Goal: Task Accomplishment & Management: Complete application form

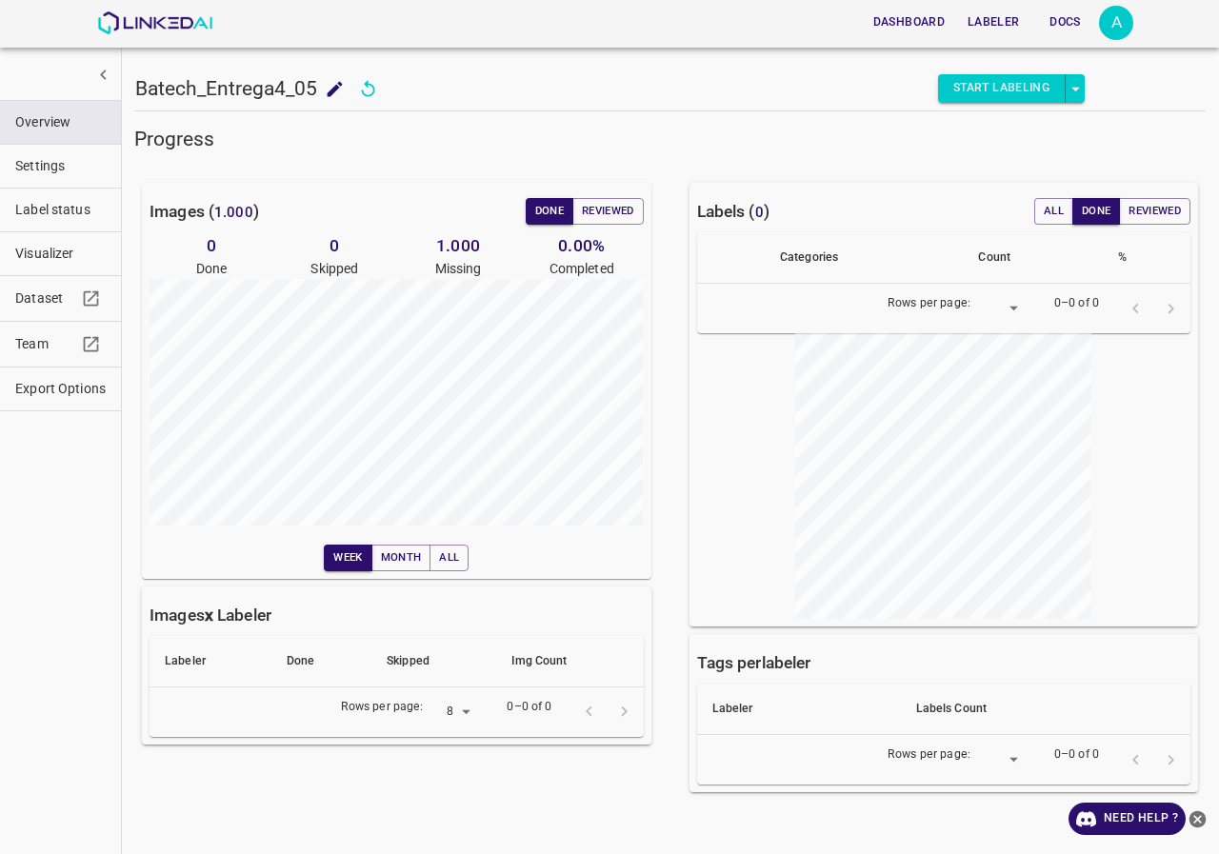
click at [144, 6] on div "Dashboard Labeler Docs A" at bounding box center [615, 23] width 1036 height 46
click at [143, 22] on img at bounding box center [154, 22] width 115 height 23
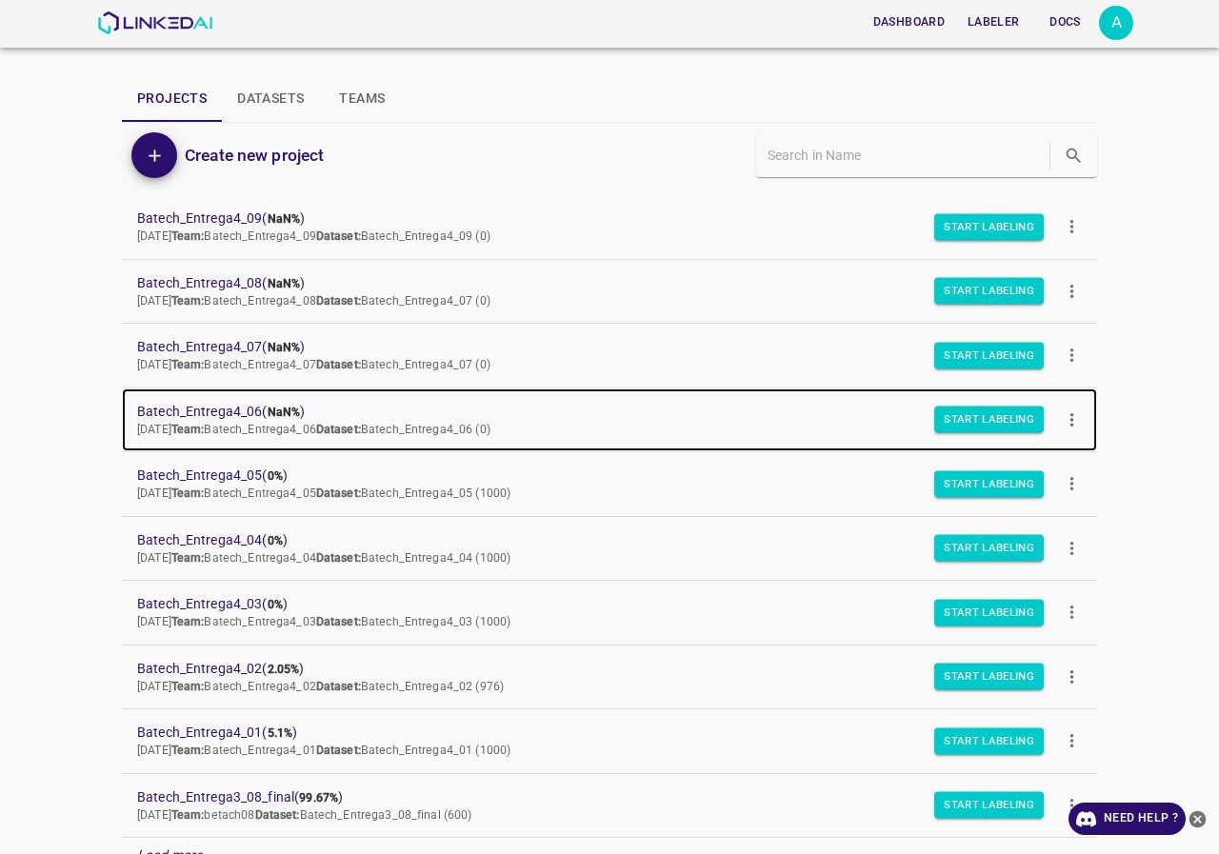
click at [247, 404] on span "Batech_Entrega4_06 ( NaN% )" at bounding box center [594, 412] width 914 height 20
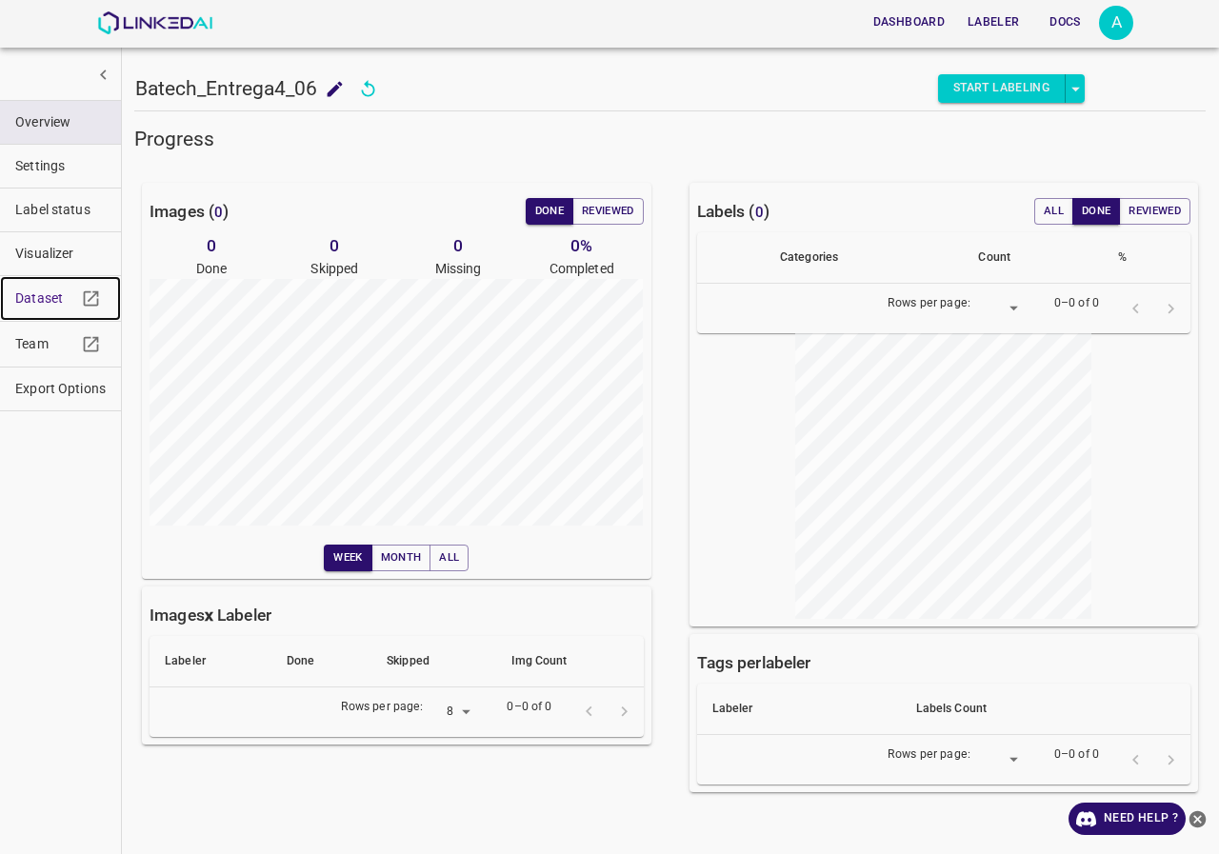
click at [31, 298] on span "Dataset" at bounding box center [45, 298] width 61 height 20
click at [177, 23] on img at bounding box center [154, 22] width 115 height 23
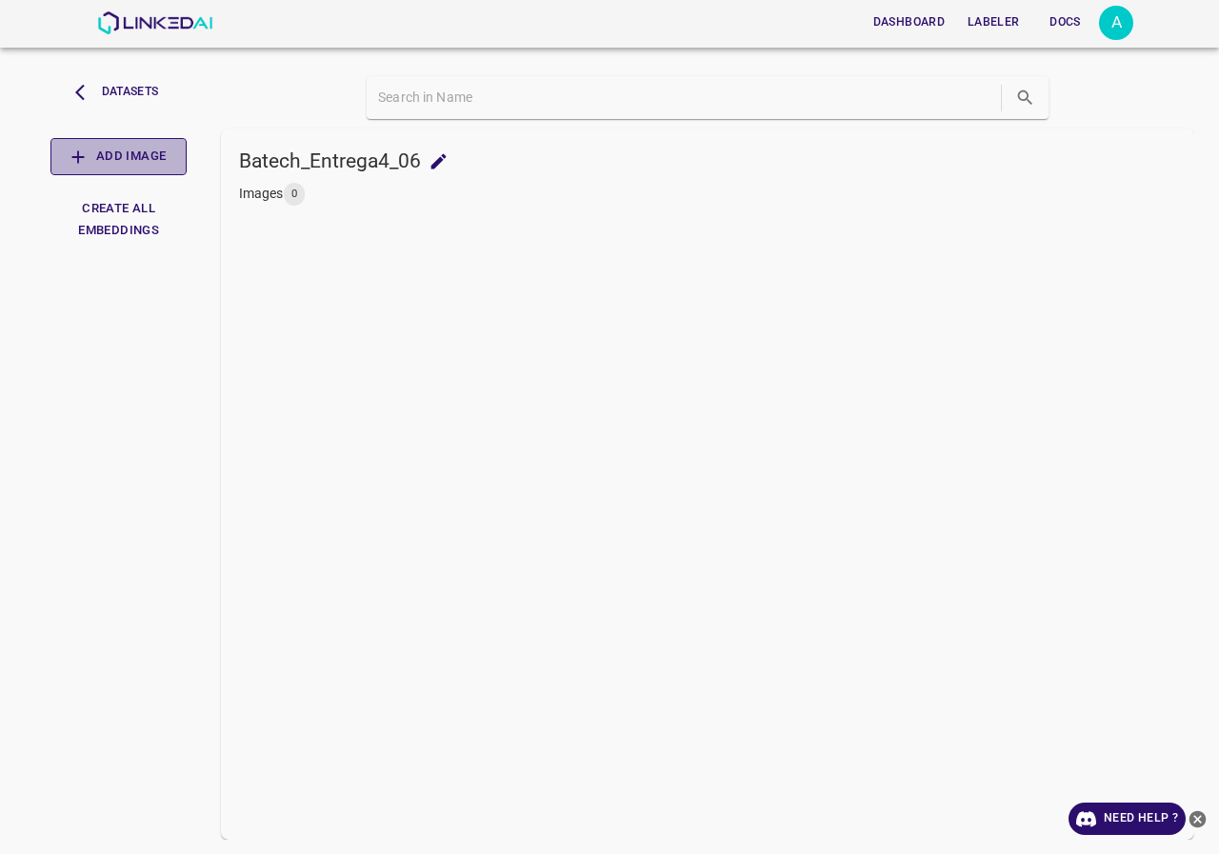
click at [138, 156] on button "Add Image" at bounding box center [118, 156] width 136 height 37
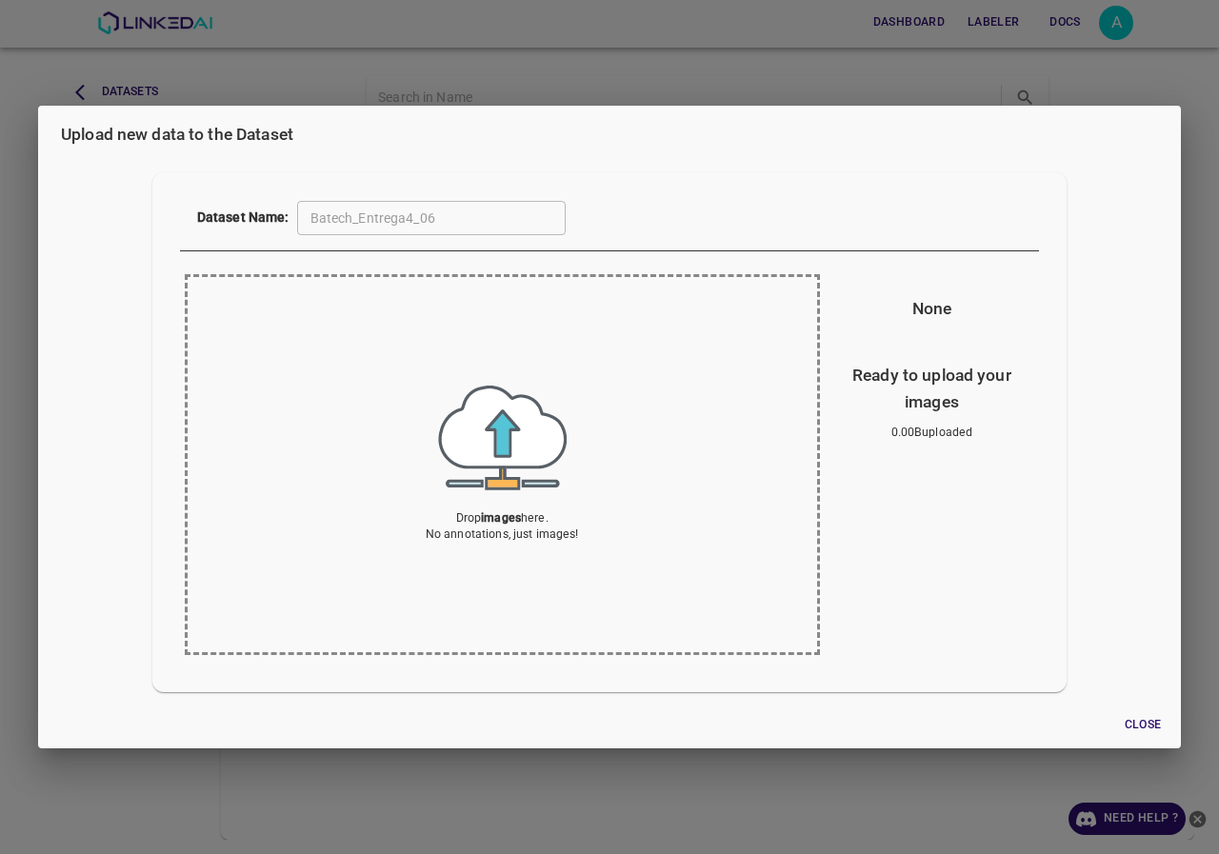
click at [506, 452] on img at bounding box center [502, 438] width 129 height 105
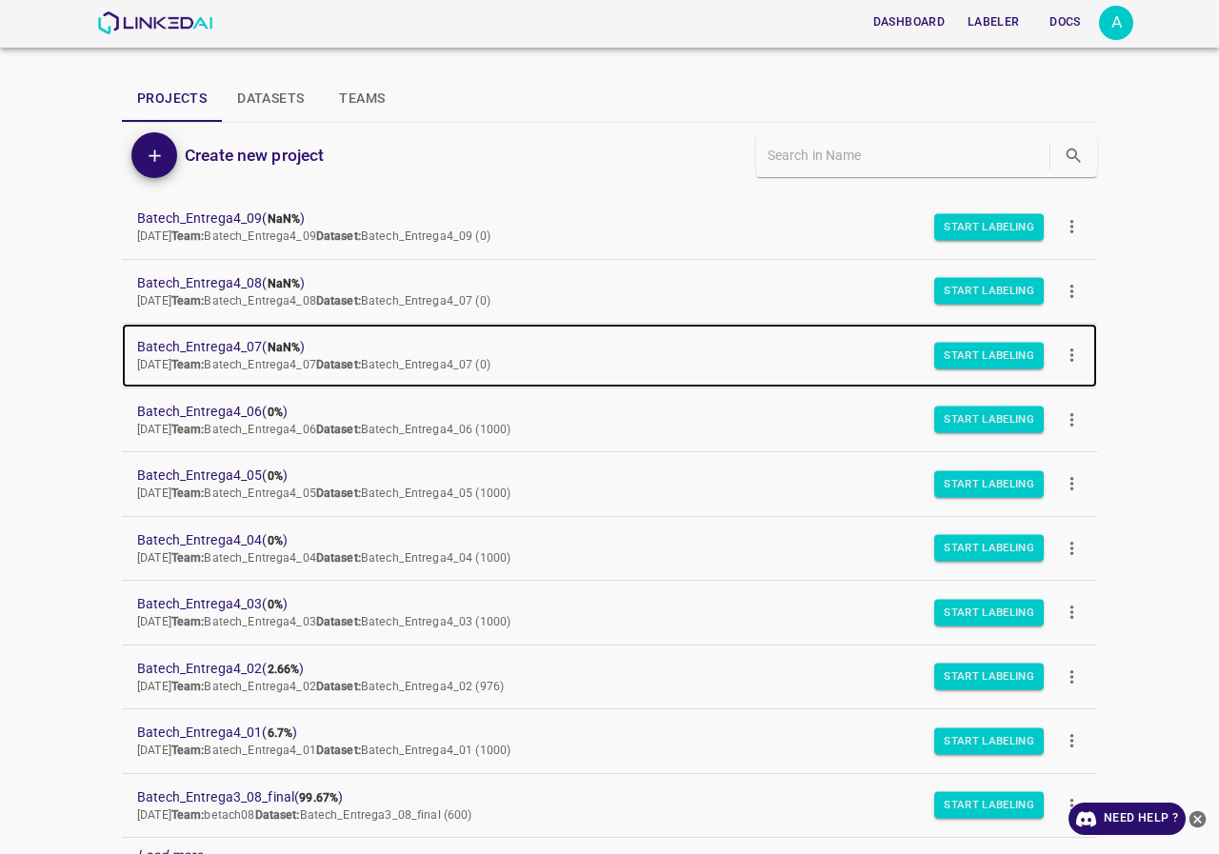
click at [227, 346] on span "Batech_Entrega4_07 ( NaN% )" at bounding box center [594, 347] width 914 height 20
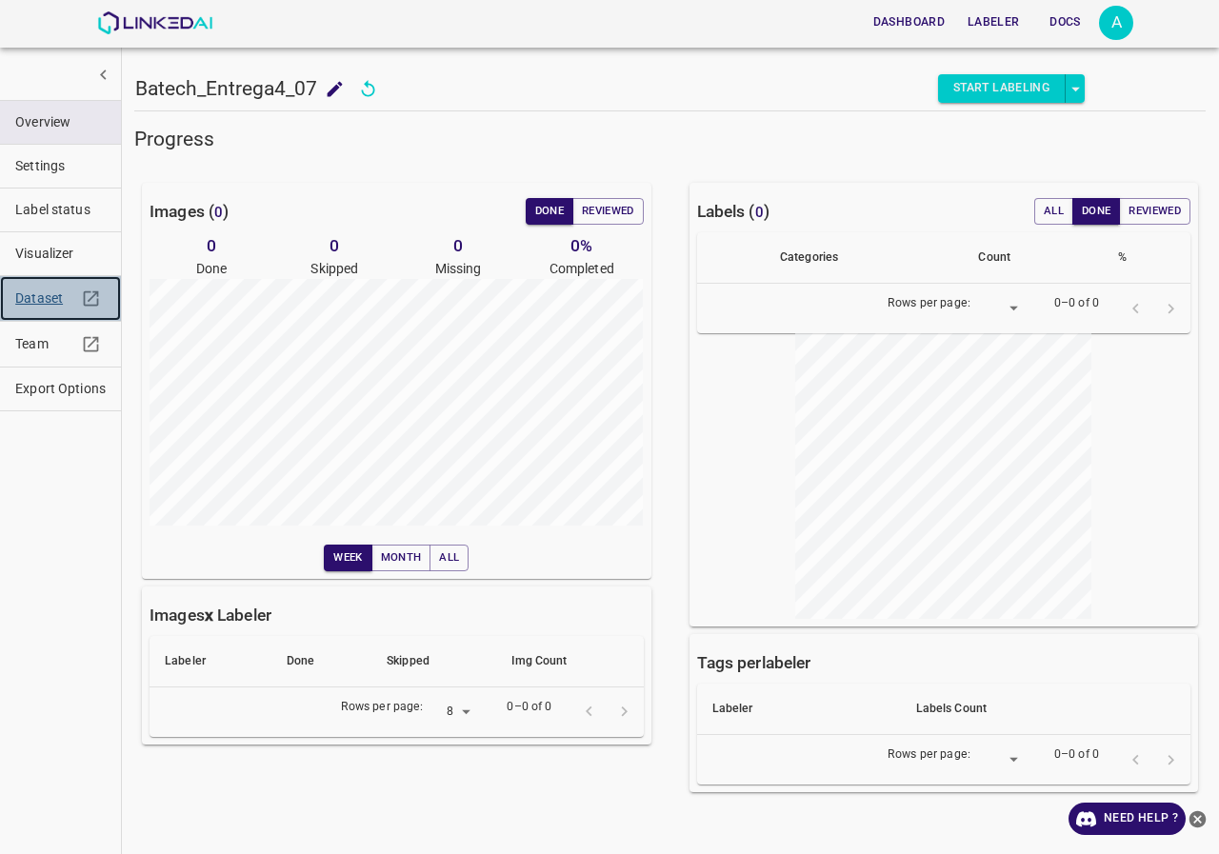
click at [50, 296] on span "Dataset" at bounding box center [45, 298] width 61 height 20
click at [134, 21] on img at bounding box center [154, 22] width 115 height 23
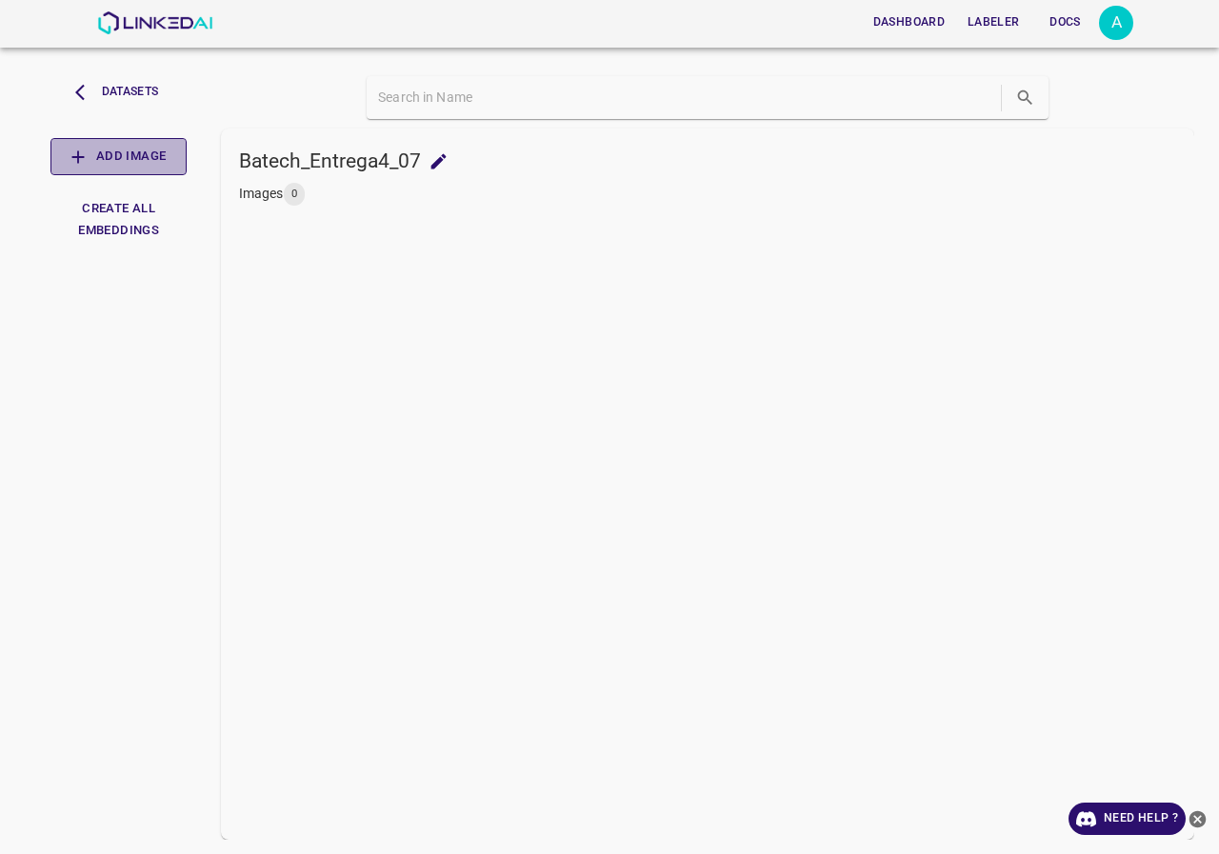
click at [125, 159] on button "Add Image" at bounding box center [118, 156] width 136 height 37
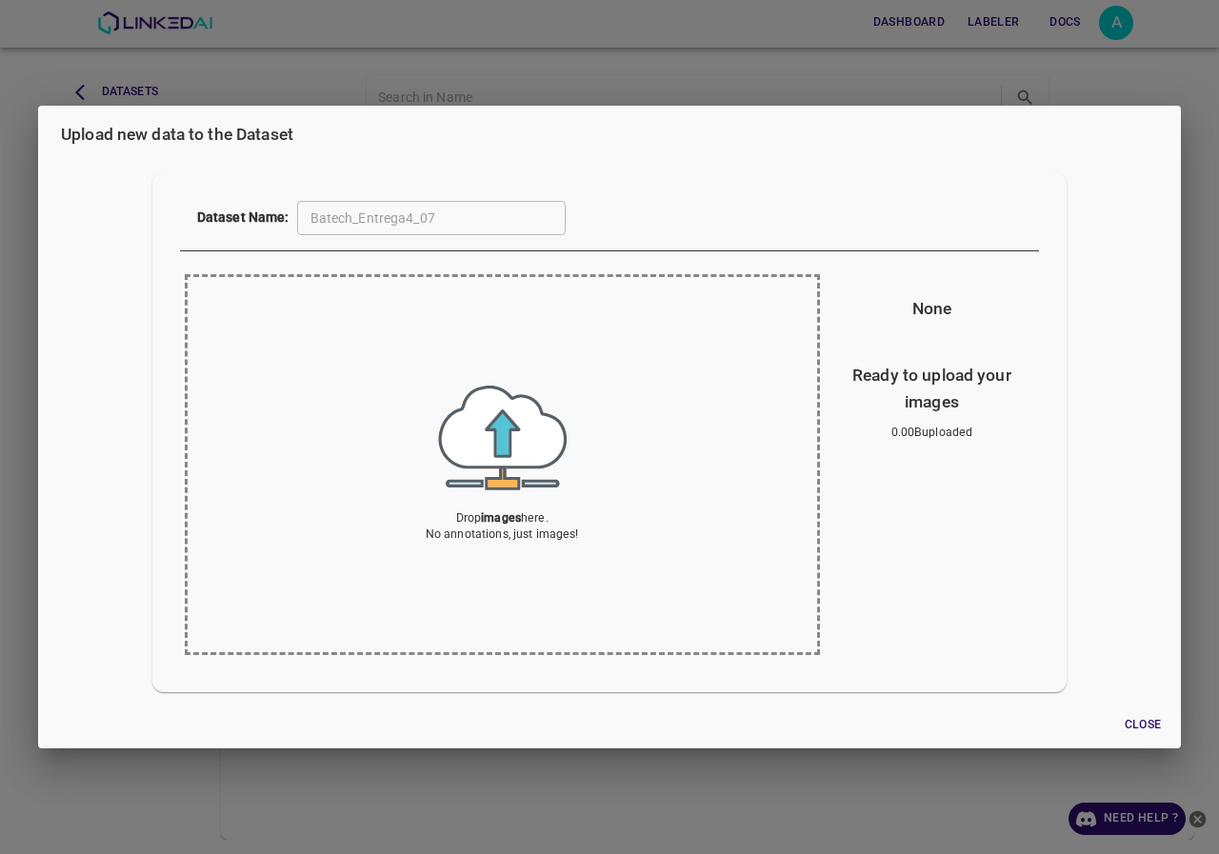
click at [420, 460] on section "Drop images here. No annotations, just images!" at bounding box center [502, 464] width 635 height 381
click at [508, 494] on div "Drop images here. No annotations, just images!" at bounding box center [502, 465] width 153 height 158
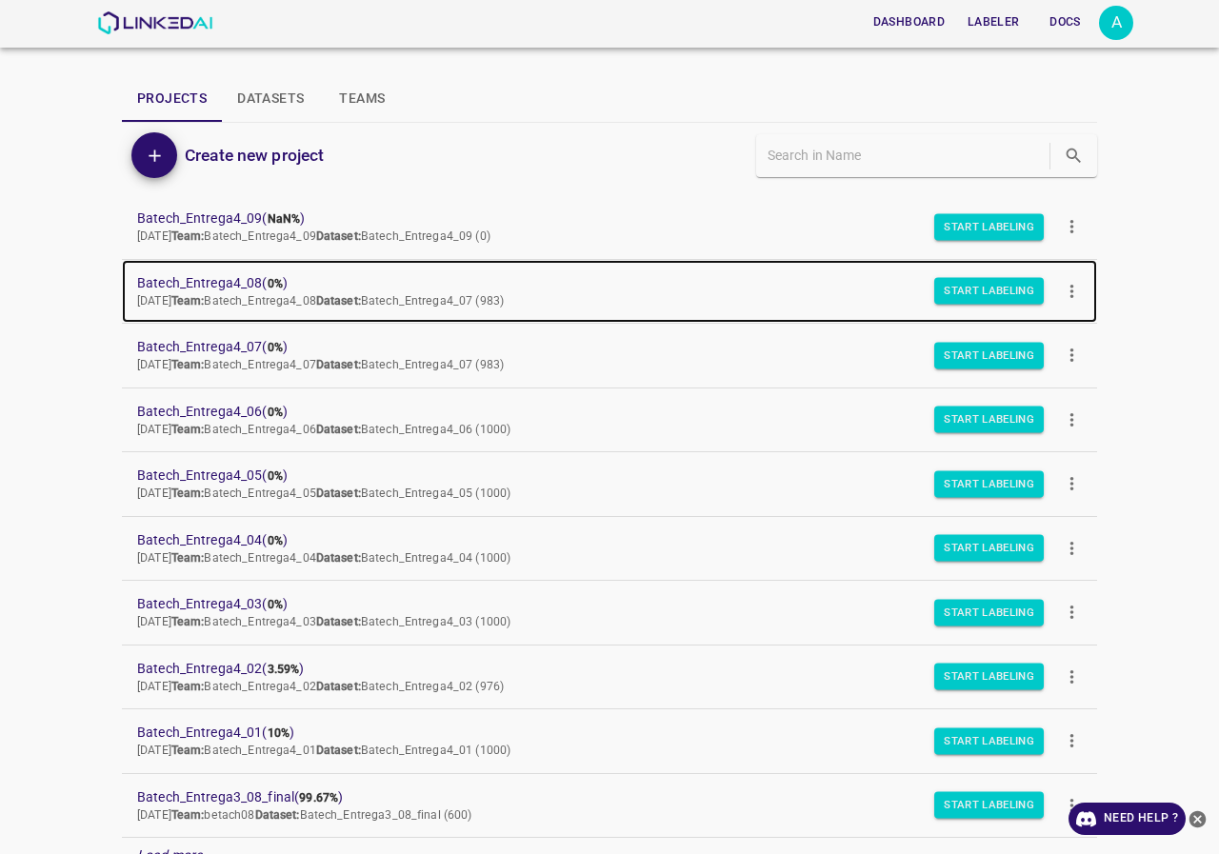
click at [235, 278] on span "Batech_Entrega4_08 ( 0% )" at bounding box center [594, 283] width 914 height 20
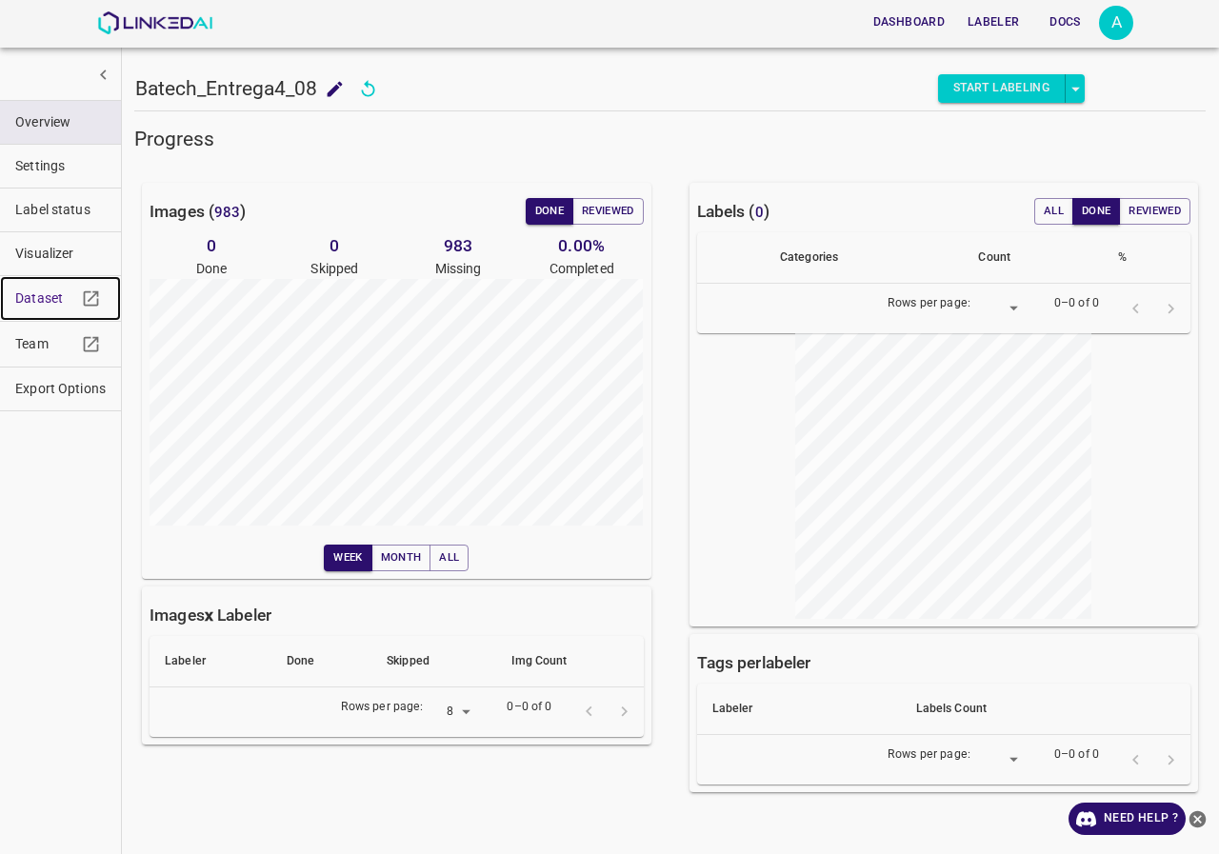
click at [48, 286] on link "Dataset" at bounding box center [60, 298] width 121 height 45
click at [40, 300] on span "Dataset" at bounding box center [45, 298] width 61 height 20
click at [174, 23] on img at bounding box center [154, 22] width 115 height 23
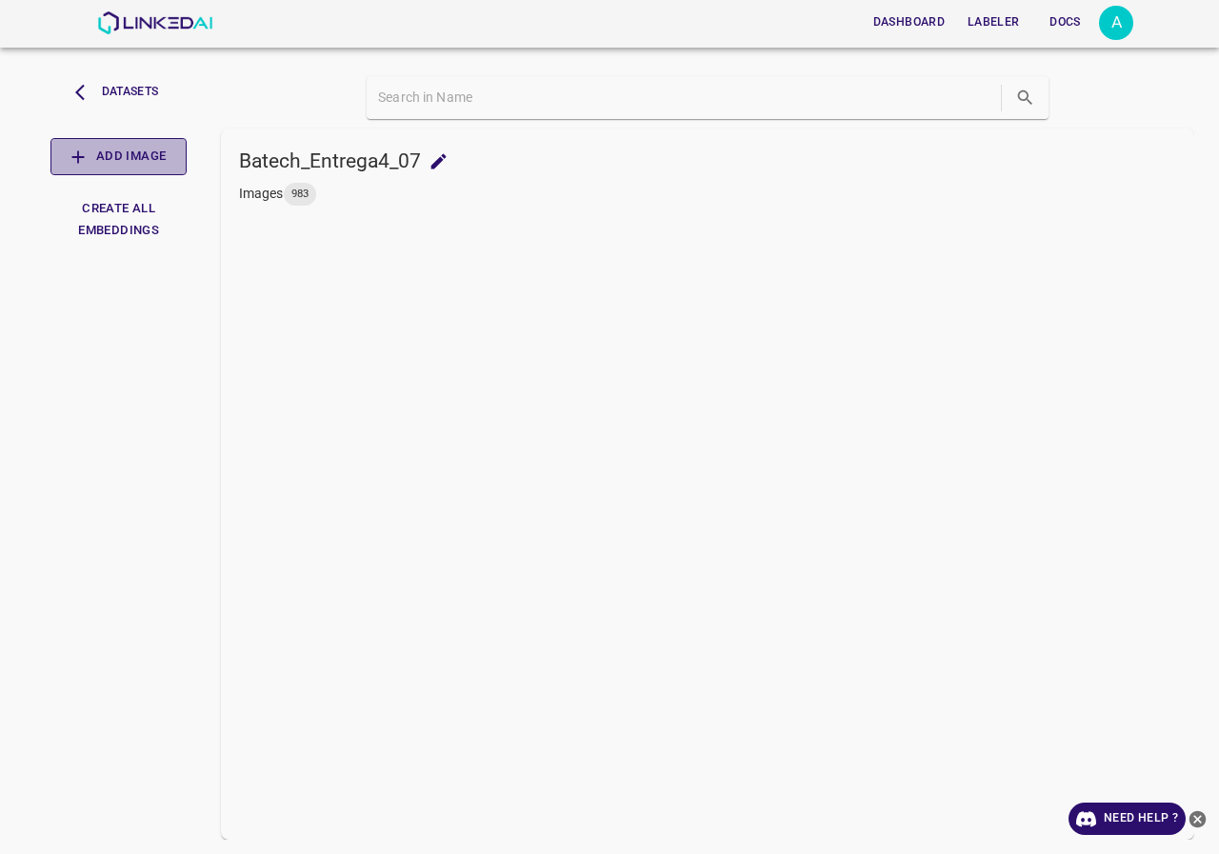
click at [144, 148] on button "Add Image" at bounding box center [118, 156] width 136 height 37
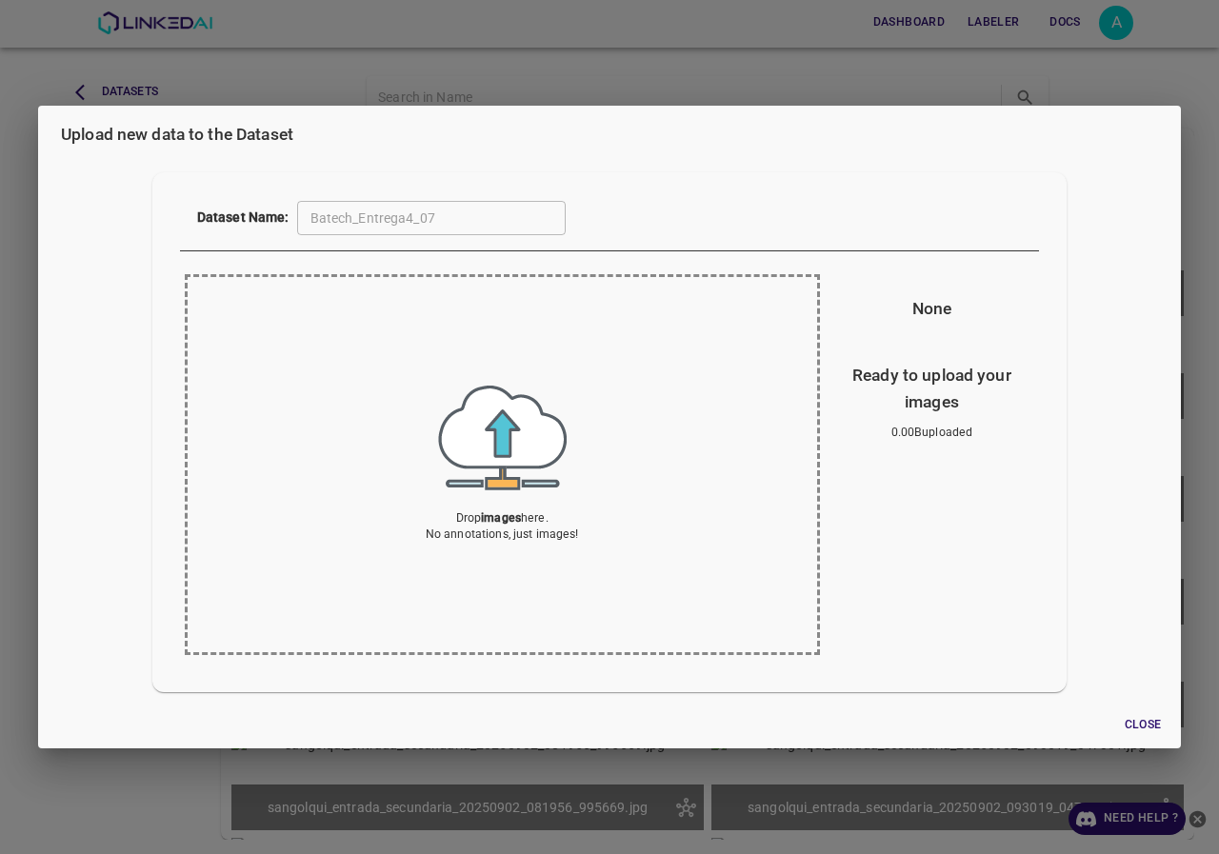
click at [288, 57] on div "Upload new data to the Dataset Dataset Name: Batech_Entrega4_07 ​ Drop images h…" at bounding box center [609, 427] width 1219 height 854
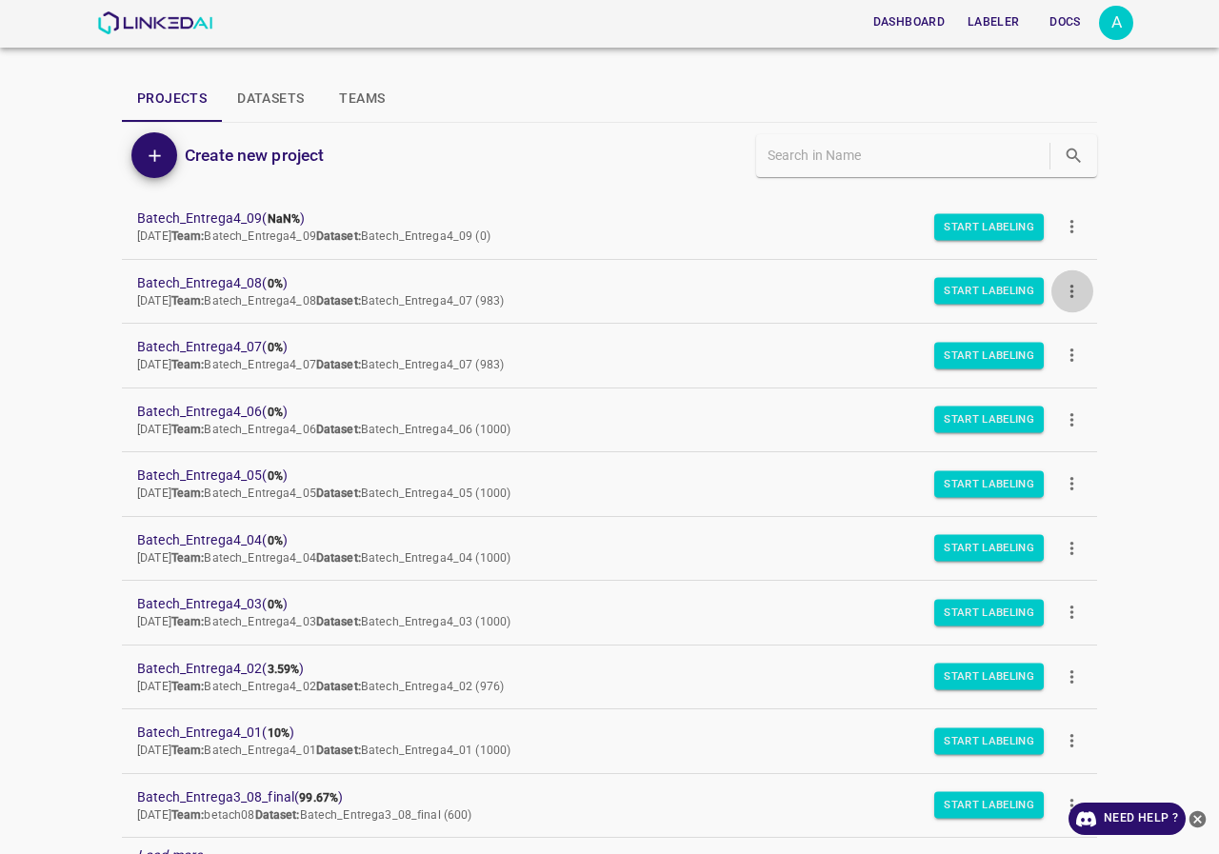
click at [1062, 296] on icon "more" at bounding box center [1072, 291] width 20 height 20
click at [167, 275] on div at bounding box center [609, 427] width 1219 height 854
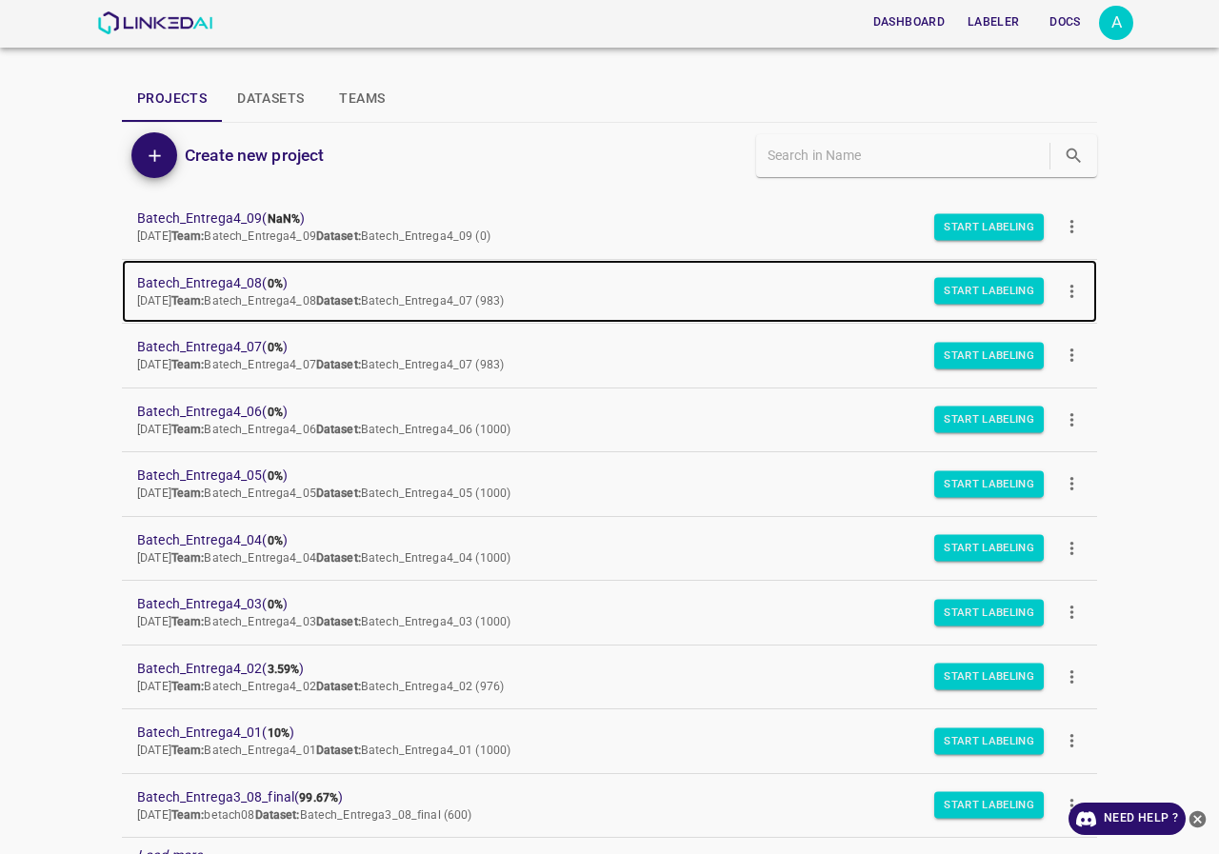
click at [174, 280] on span "Batech_Entrega4_08 ( 0% )" at bounding box center [594, 283] width 914 height 20
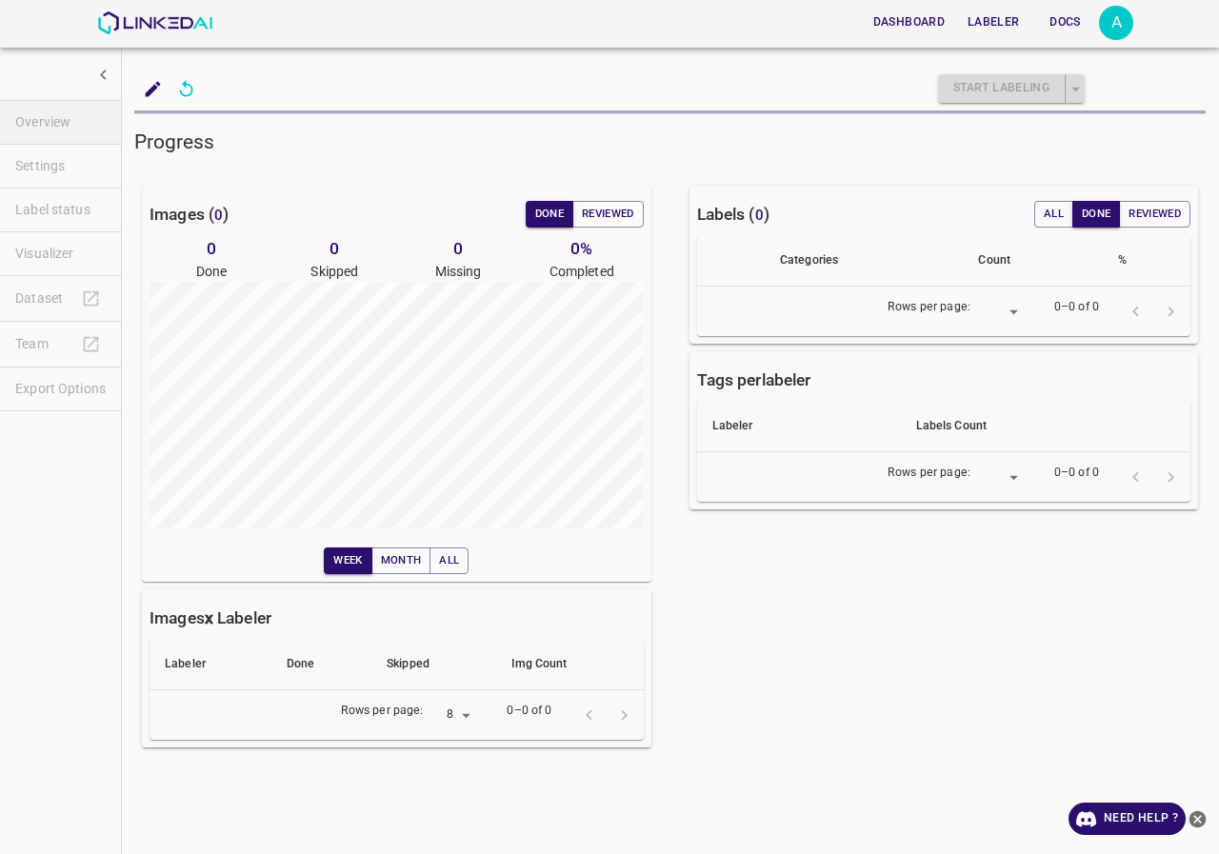
click at [149, 86] on icon "add to shopping cart" at bounding box center [153, 89] width 20 height 20
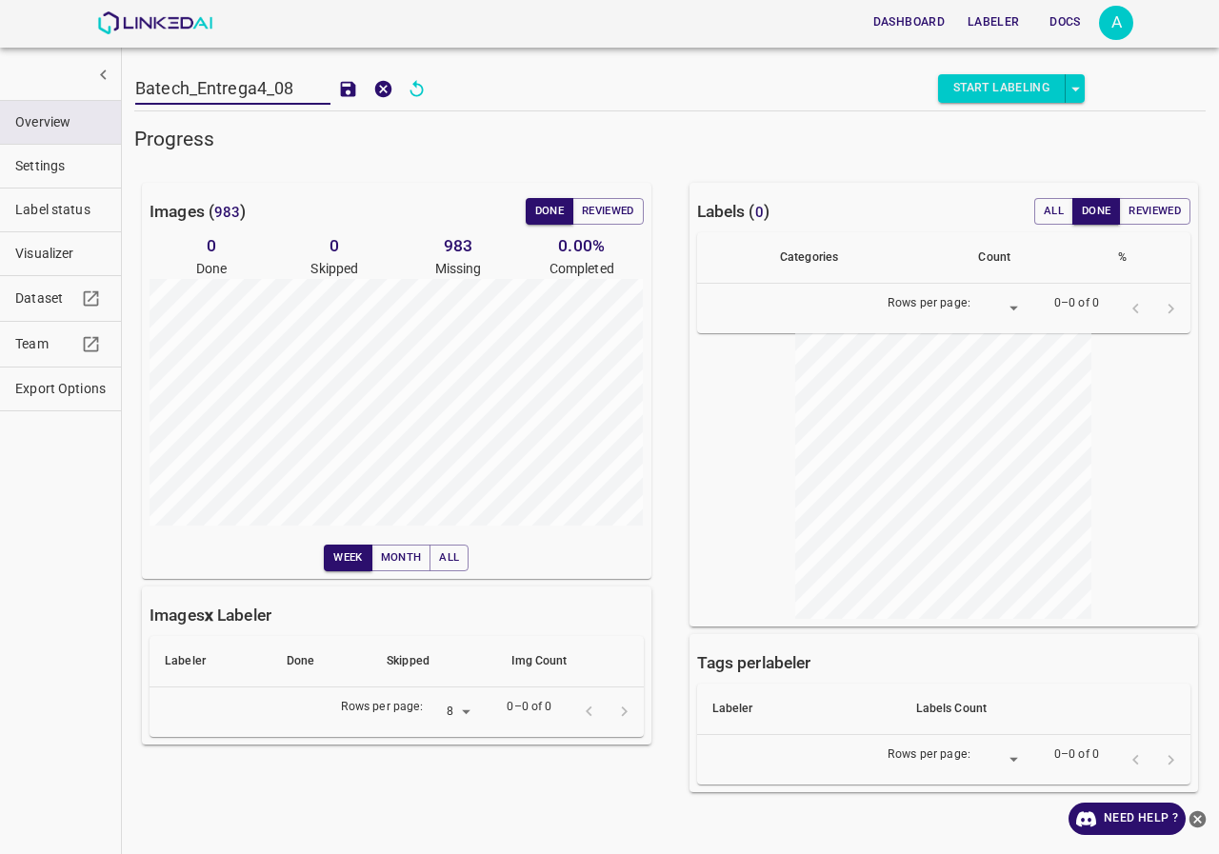
drag, startPoint x: 309, startPoint y: 92, endPoint x: 44, endPoint y: 92, distance: 265.6
click at [121, 92] on div "Batech_Entrega4_08 Batech_Entrega4_08 Start Labeling Progress Images ( 983 ) Do…" at bounding box center [670, 427] width 1098 height 854
type input "fallo"
click at [348, 91] on icon "add to shopping cart" at bounding box center [348, 89] width 20 height 20
click at [160, 22] on img at bounding box center [154, 22] width 115 height 23
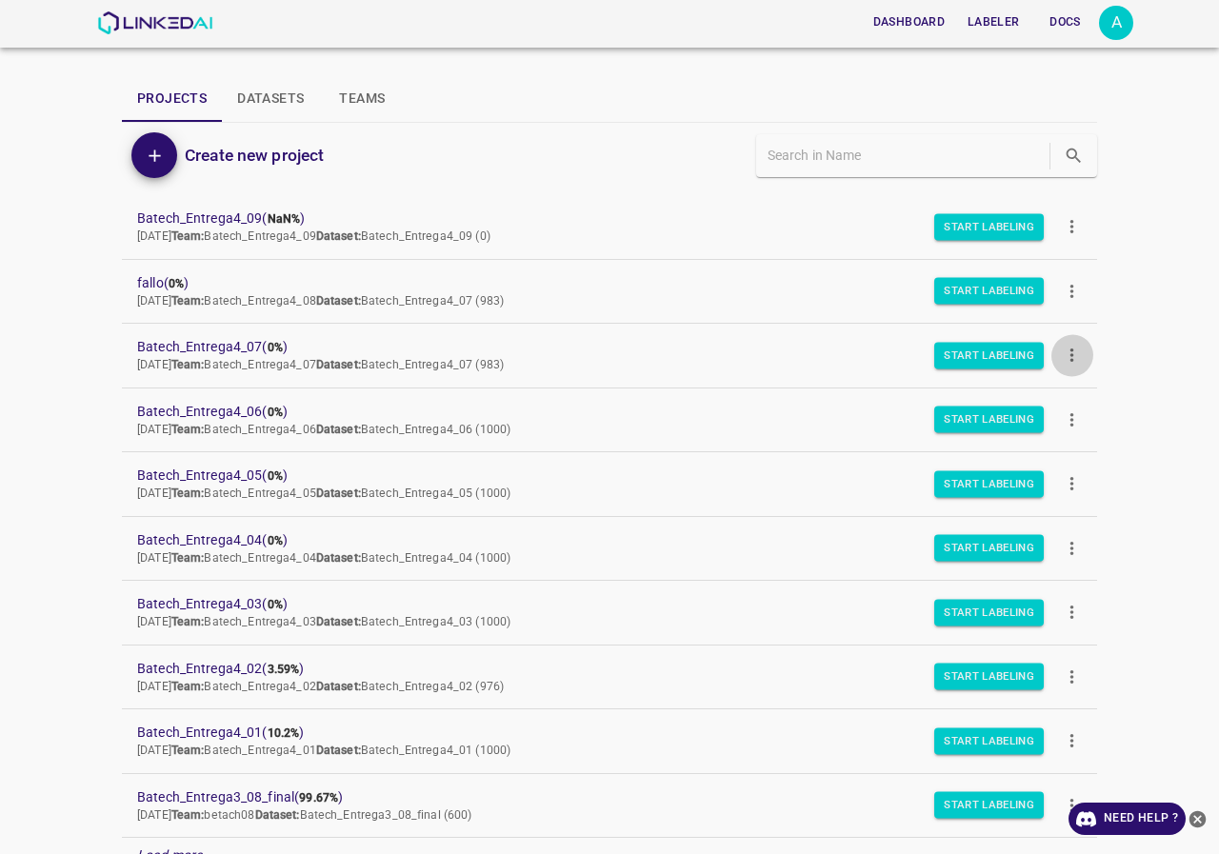
click at [1075, 358] on button "more" at bounding box center [1071, 355] width 43 height 43
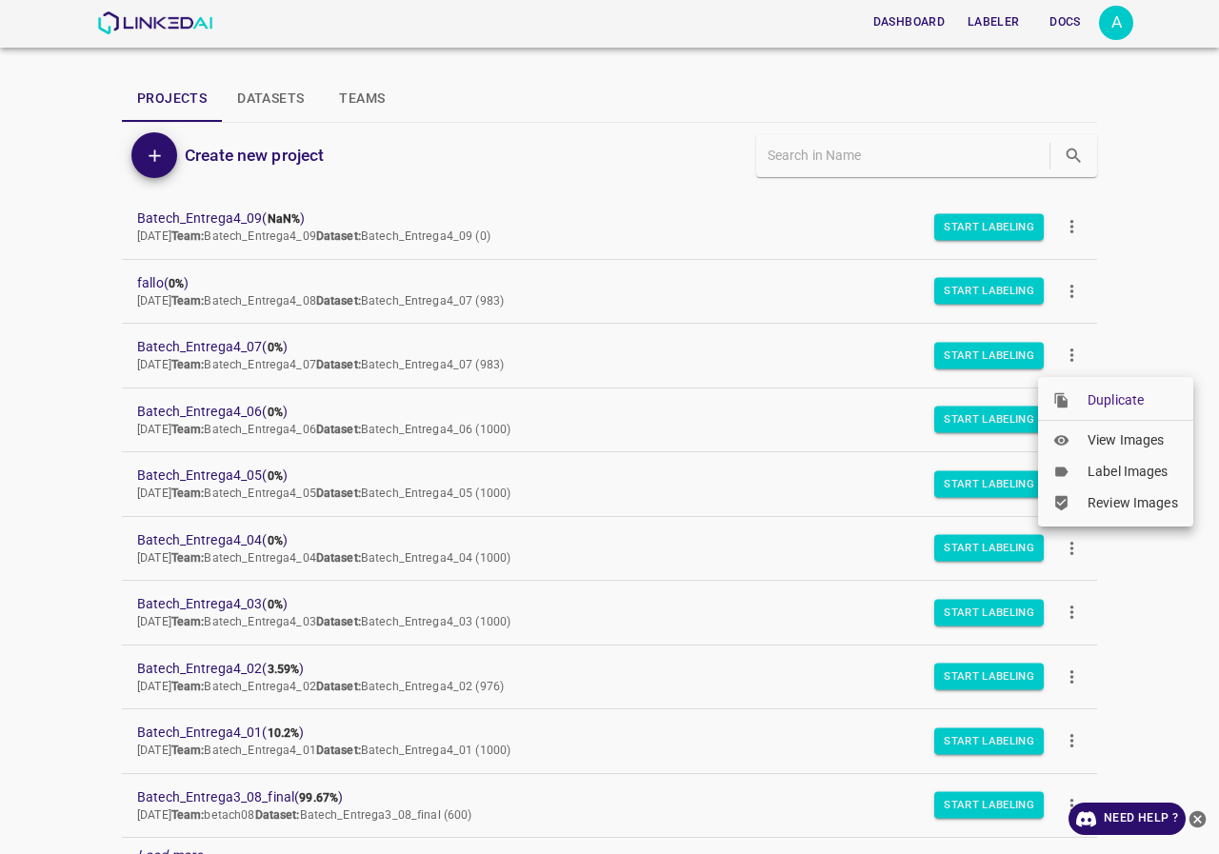
click at [1094, 399] on span "Duplicate" at bounding box center [1132, 400] width 90 height 20
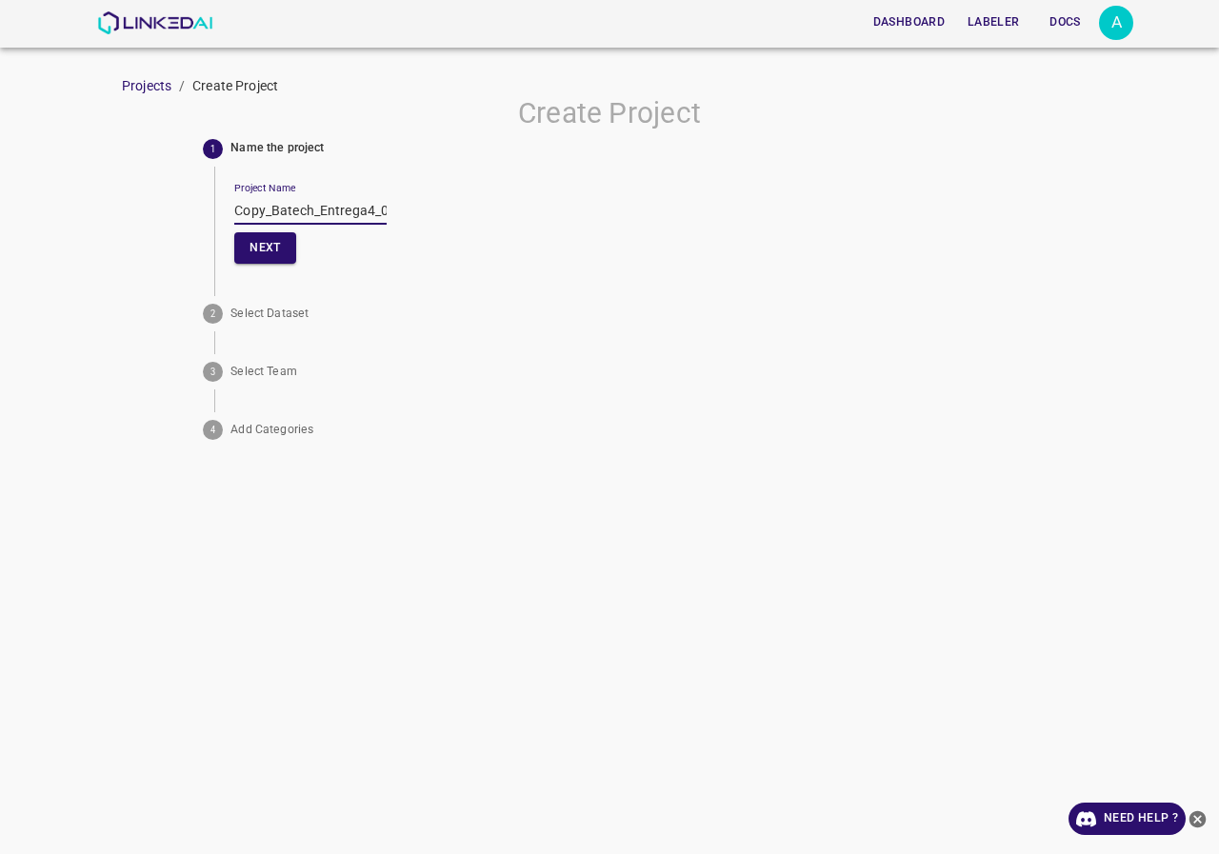
drag, startPoint x: 379, startPoint y: 210, endPoint x: 148, endPoint y: 218, distance: 231.5
click at [148, 218] on div "Create Project 1 Name the project Project Name Copy_Batech_Entrega4_07 Next 2 S…" at bounding box center [609, 271] width 1219 height 351
type input "07"
drag, startPoint x: 299, startPoint y: 211, endPoint x: 189, endPoint y: 212, distance: 110.4
click at [189, 212] on div "Create Project 1 Name the project Project Name Next 2 Select Dataset 3 Select T…" at bounding box center [609, 271] width 1219 height 351
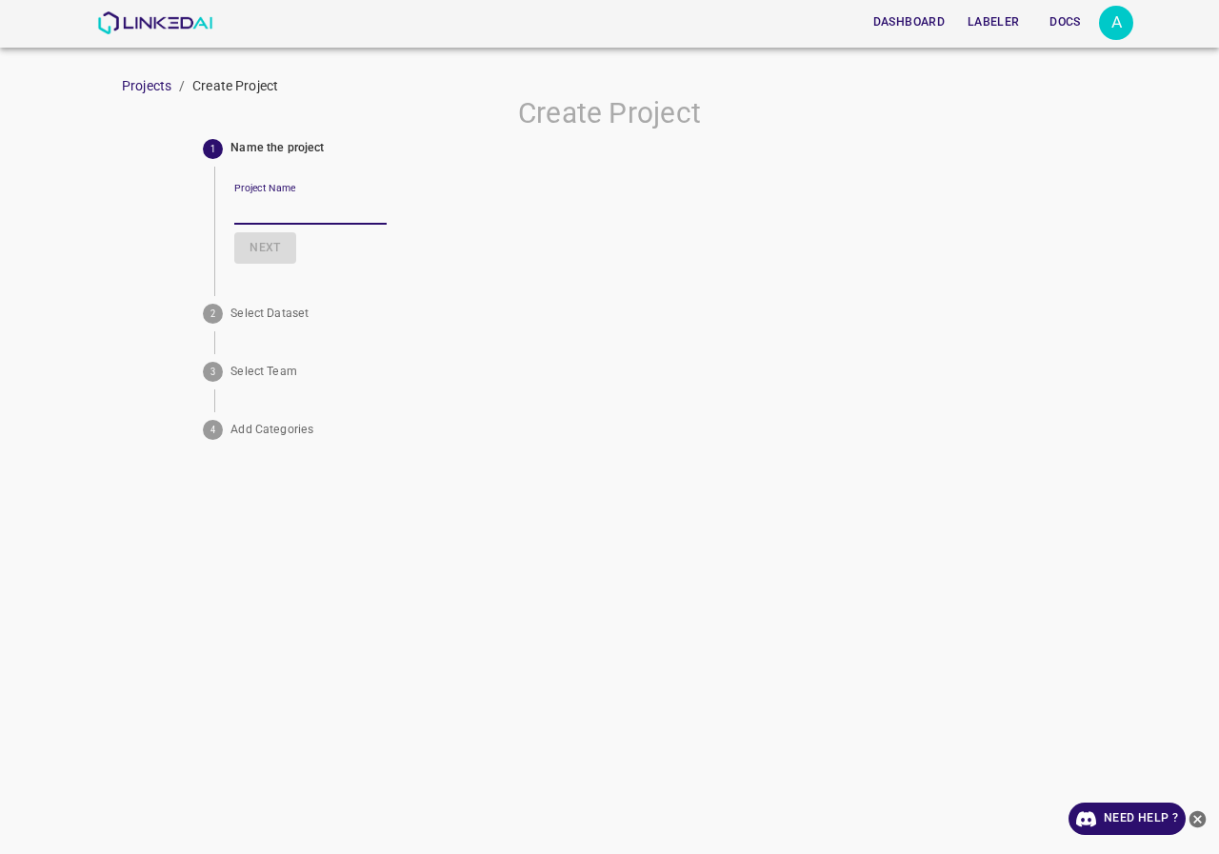
paste input "Batech_Entrega4_08"
type input "Batech_Entrega4_08"
drag, startPoint x: 286, startPoint y: 243, endPoint x: 293, endPoint y: 233, distance: 12.2
click at [293, 233] on button "Next" at bounding box center [264, 247] width 61 height 31
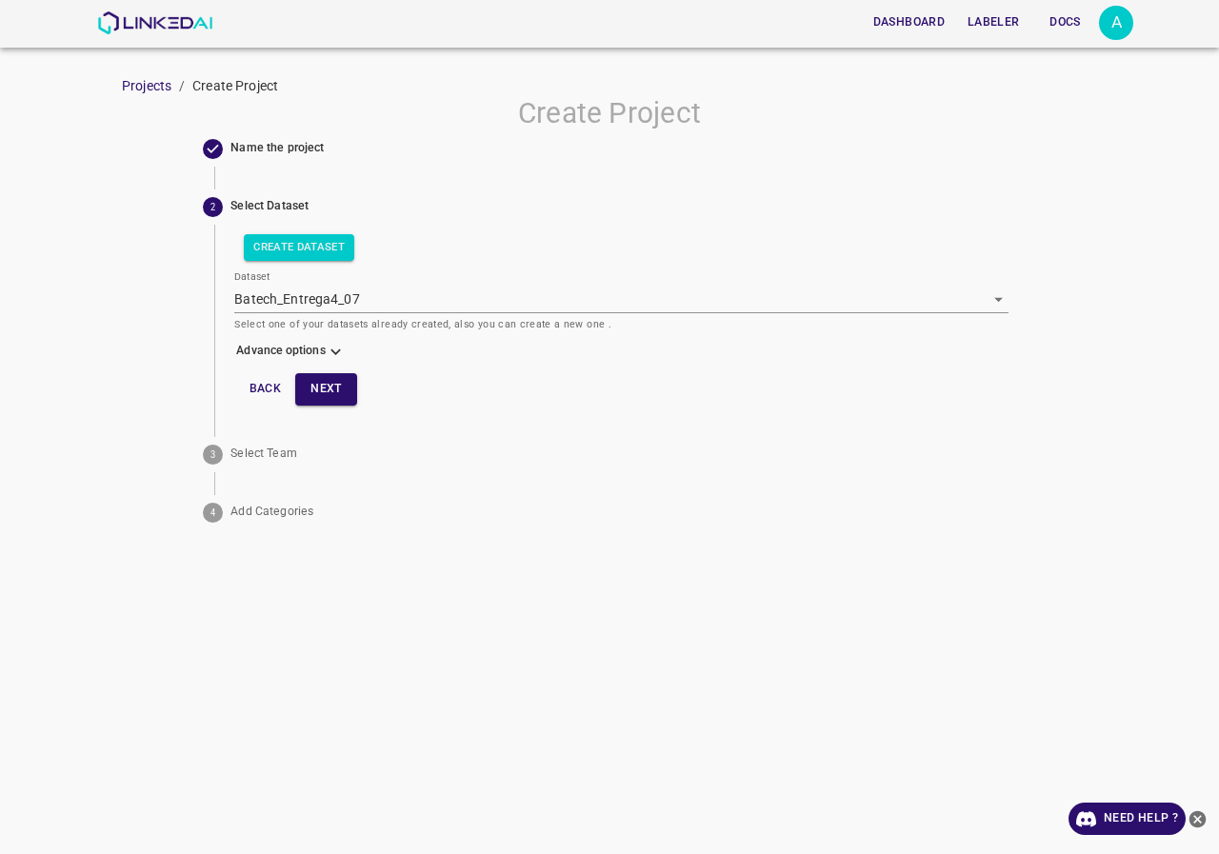
click at [265, 234] on body "Dashboard Labeler Docs A Projects / Create Project Create Project Name the proj…" at bounding box center [609, 427] width 1219 height 854
click at [275, 241] on button "Create Dataset" at bounding box center [299, 247] width 110 height 27
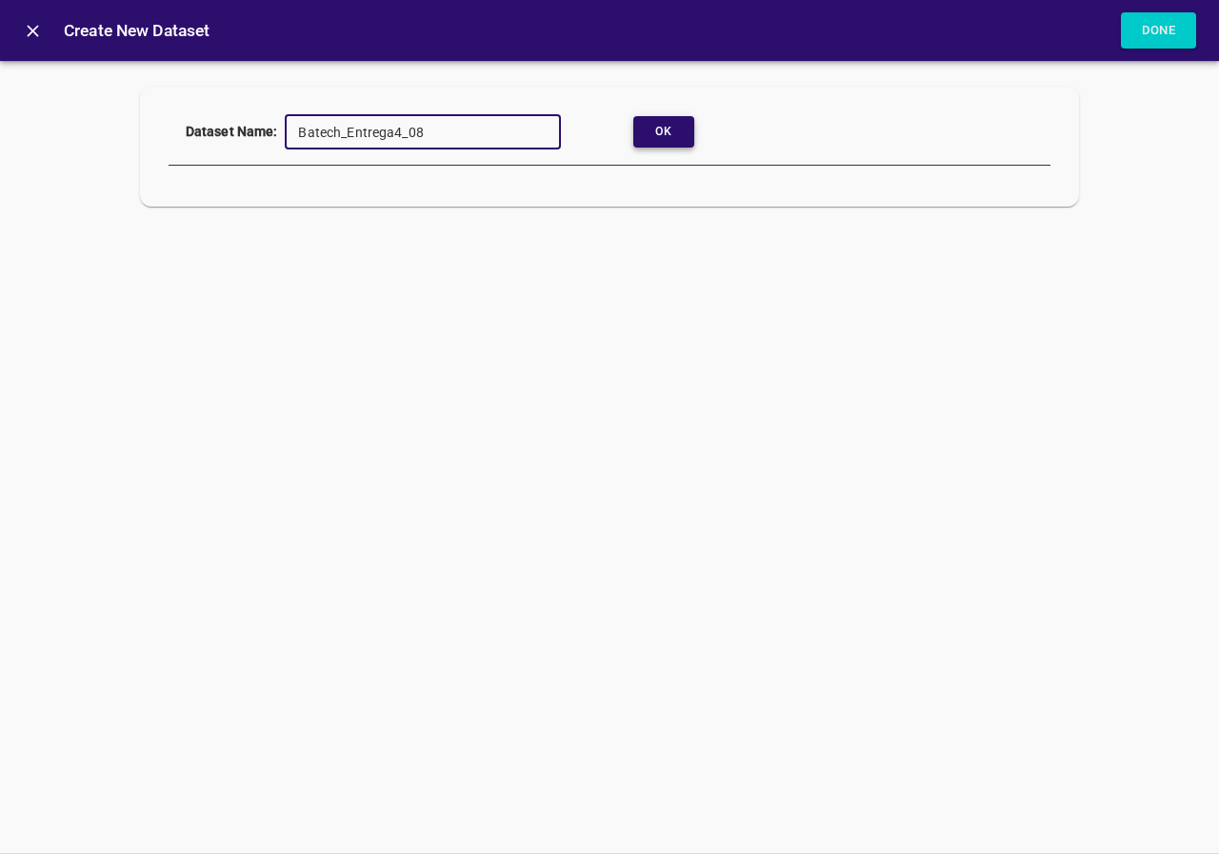
click at [685, 138] on button "Ok" at bounding box center [663, 131] width 61 height 31
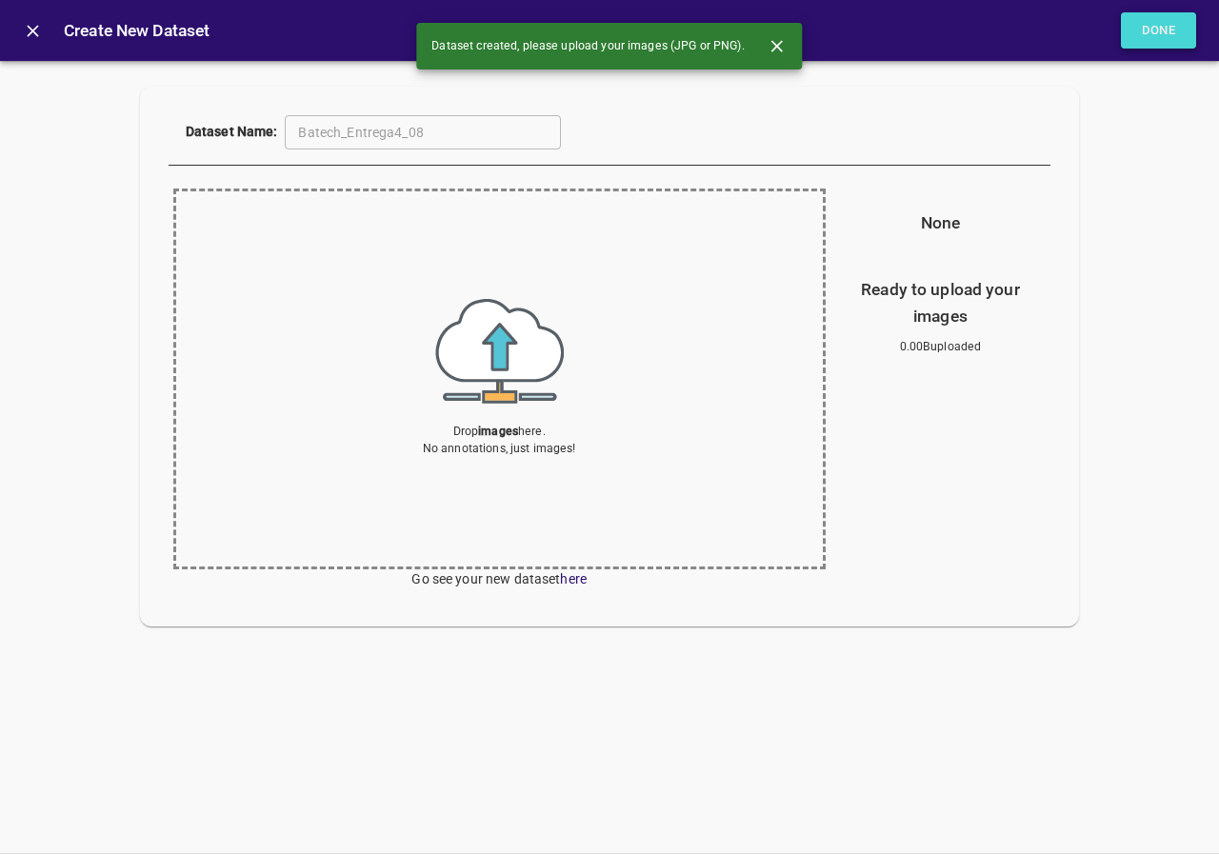
click at [1137, 28] on button "Done" at bounding box center [1159, 30] width 76 height 37
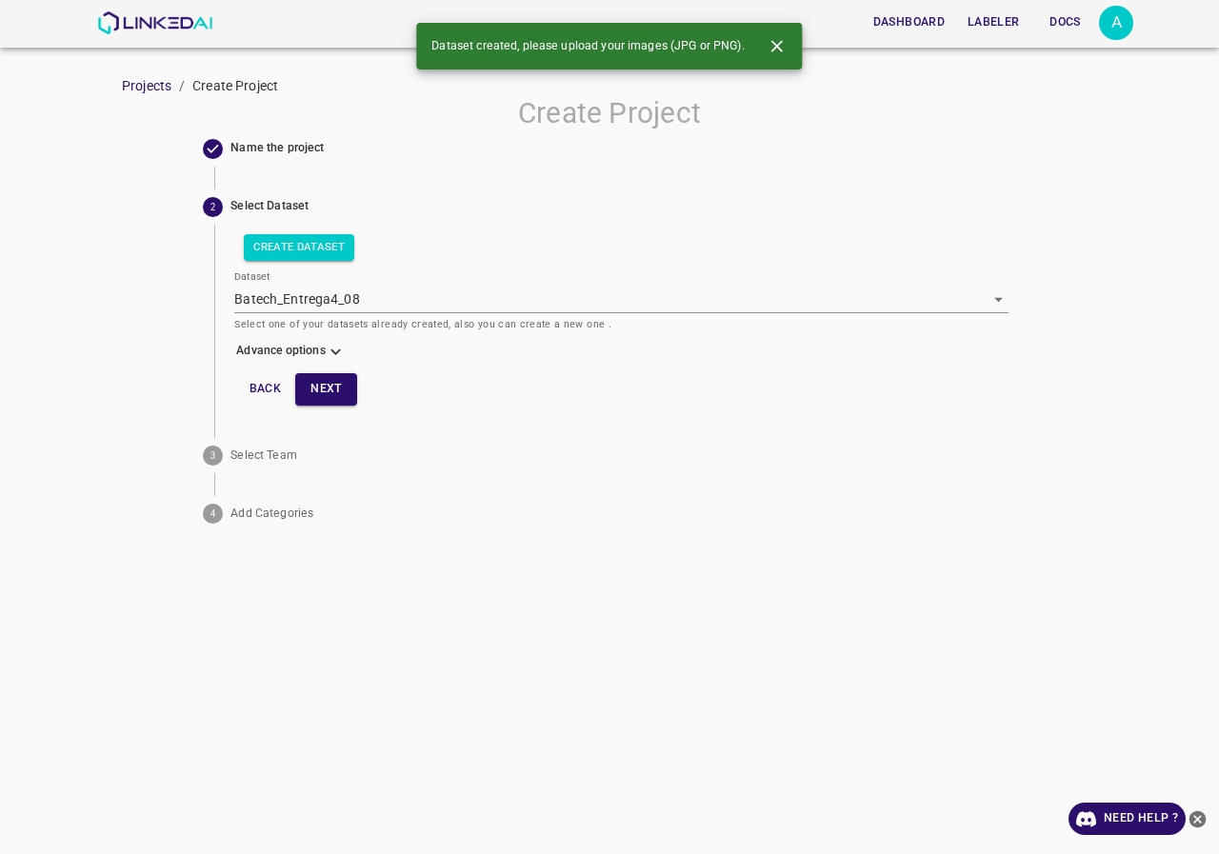
click at [330, 347] on icon at bounding box center [336, 352] width 20 height 20
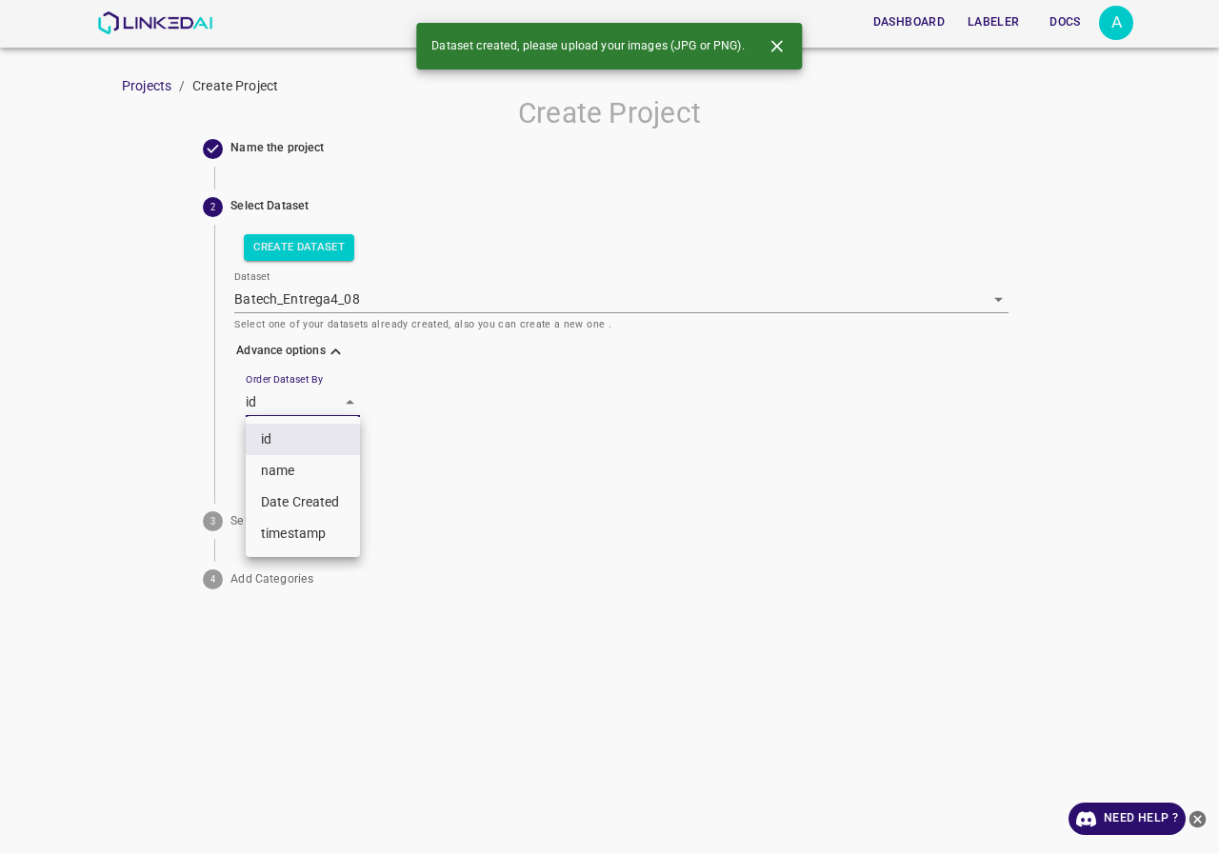
click at [300, 400] on body "Dashboard Labeler Docs A Projects / Create Project Create Project Name the proj…" at bounding box center [609, 427] width 1219 height 854
click at [288, 461] on li "name" at bounding box center [303, 470] width 114 height 31
type input "key"
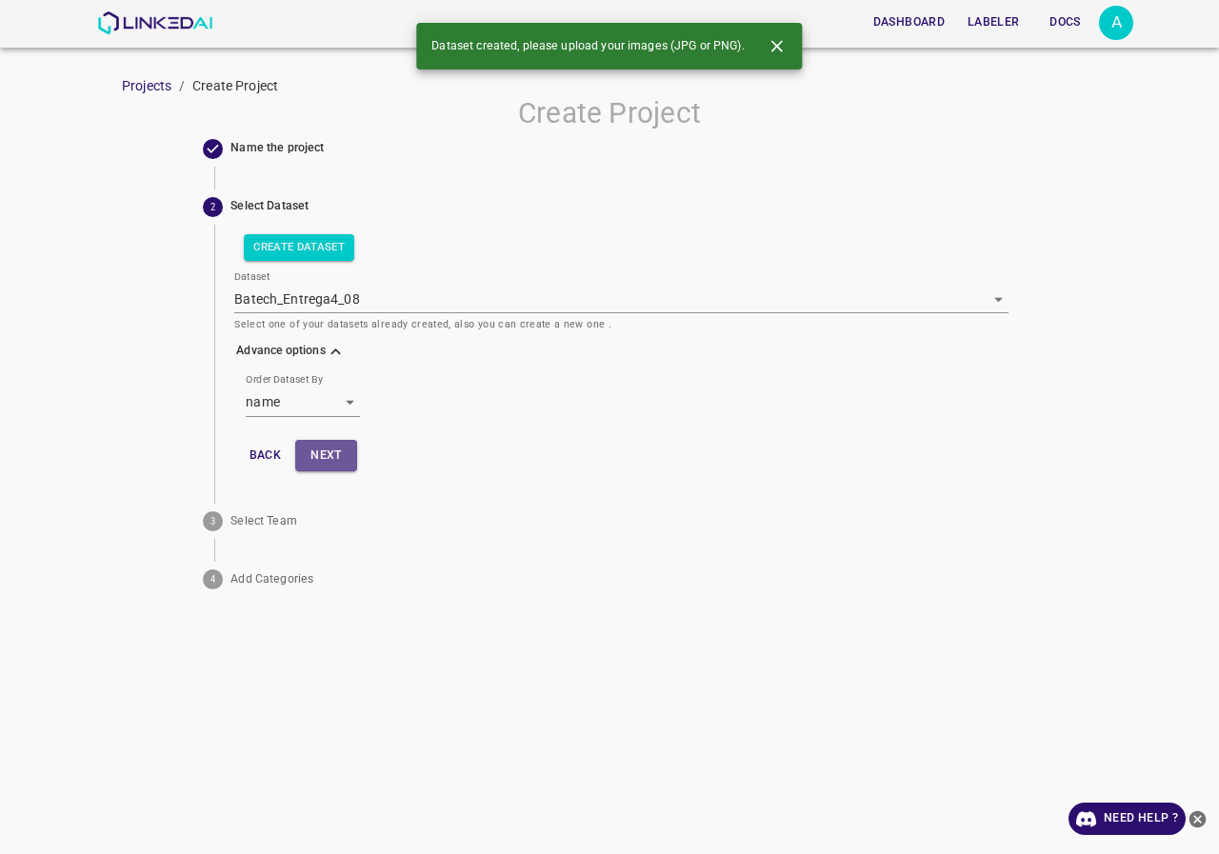
click at [318, 452] on button "Next" at bounding box center [325, 455] width 61 height 31
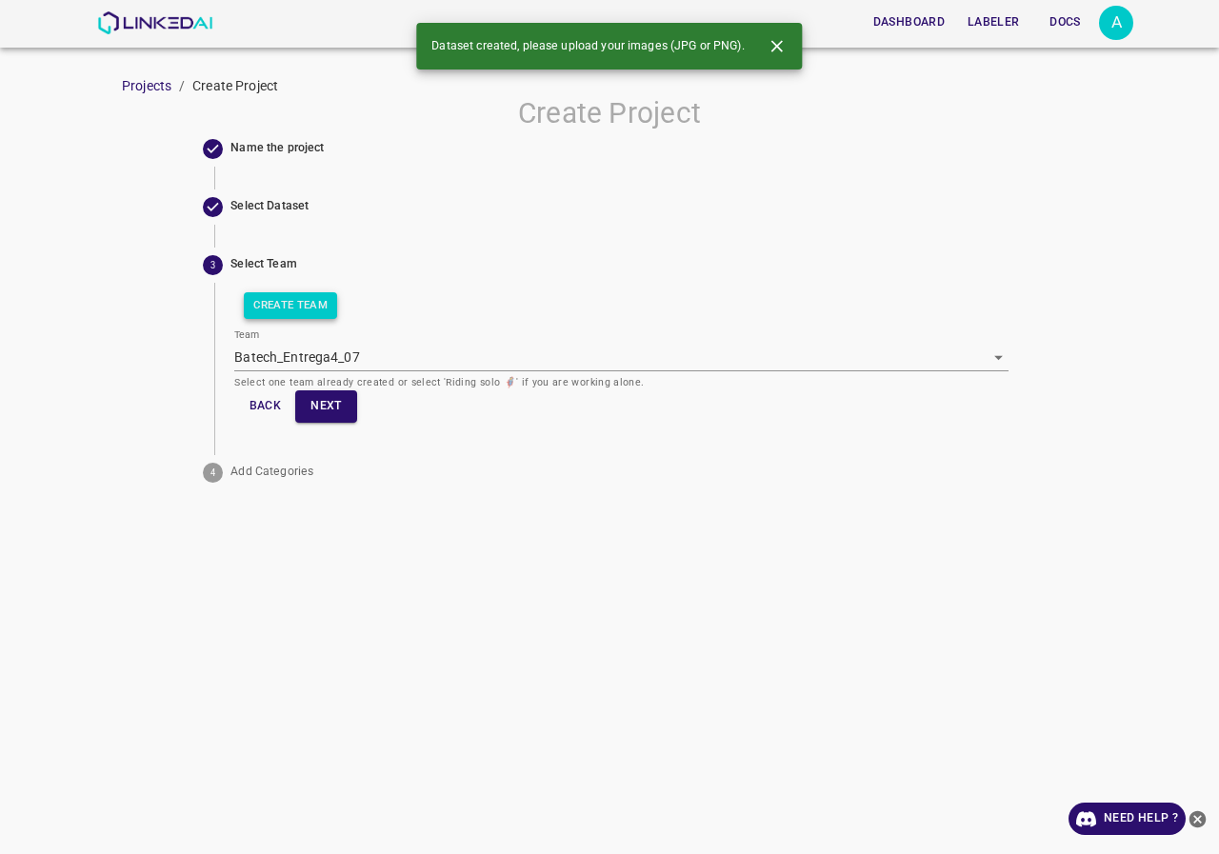
click at [308, 303] on button "Create Team" at bounding box center [290, 305] width 93 height 27
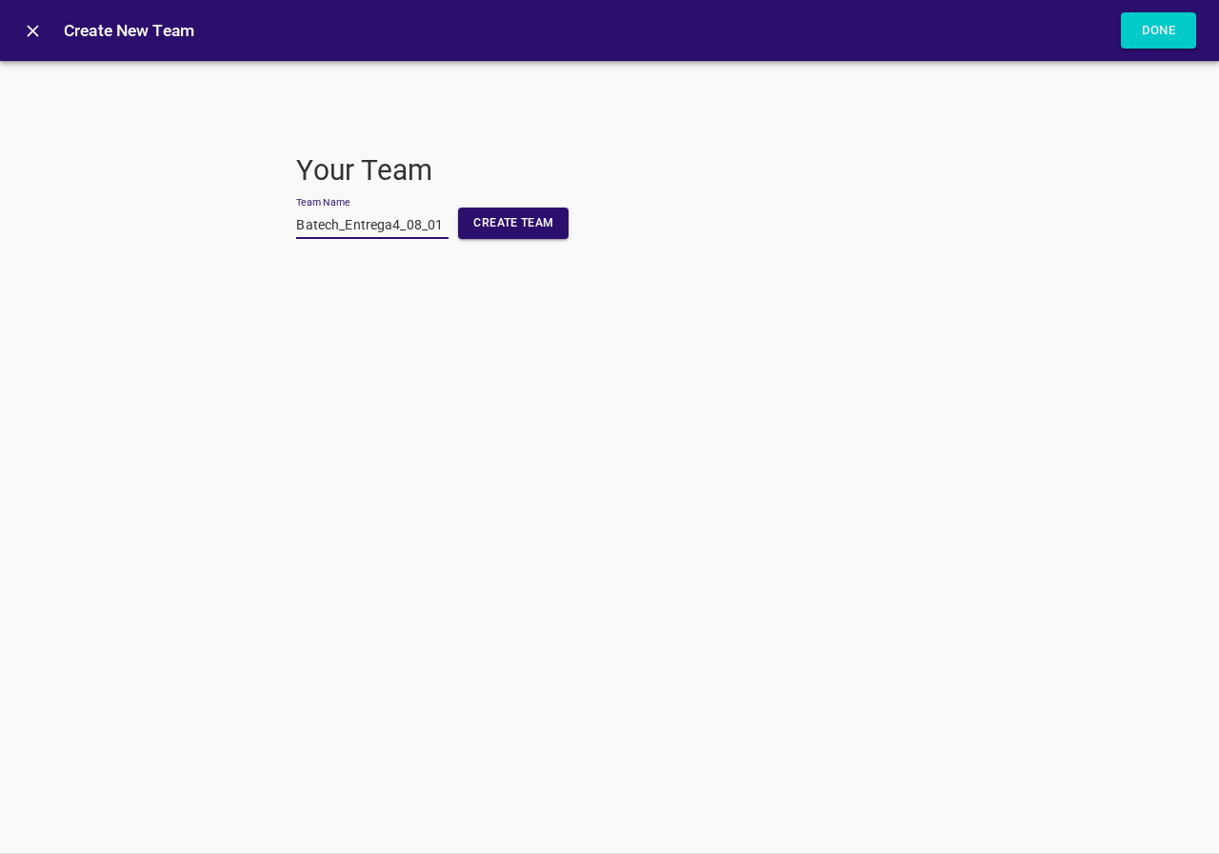
scroll to position [0, 1]
type input "Batech_Entrega4_08_01"
click at [538, 229] on button "Create Team" at bounding box center [513, 223] width 110 height 31
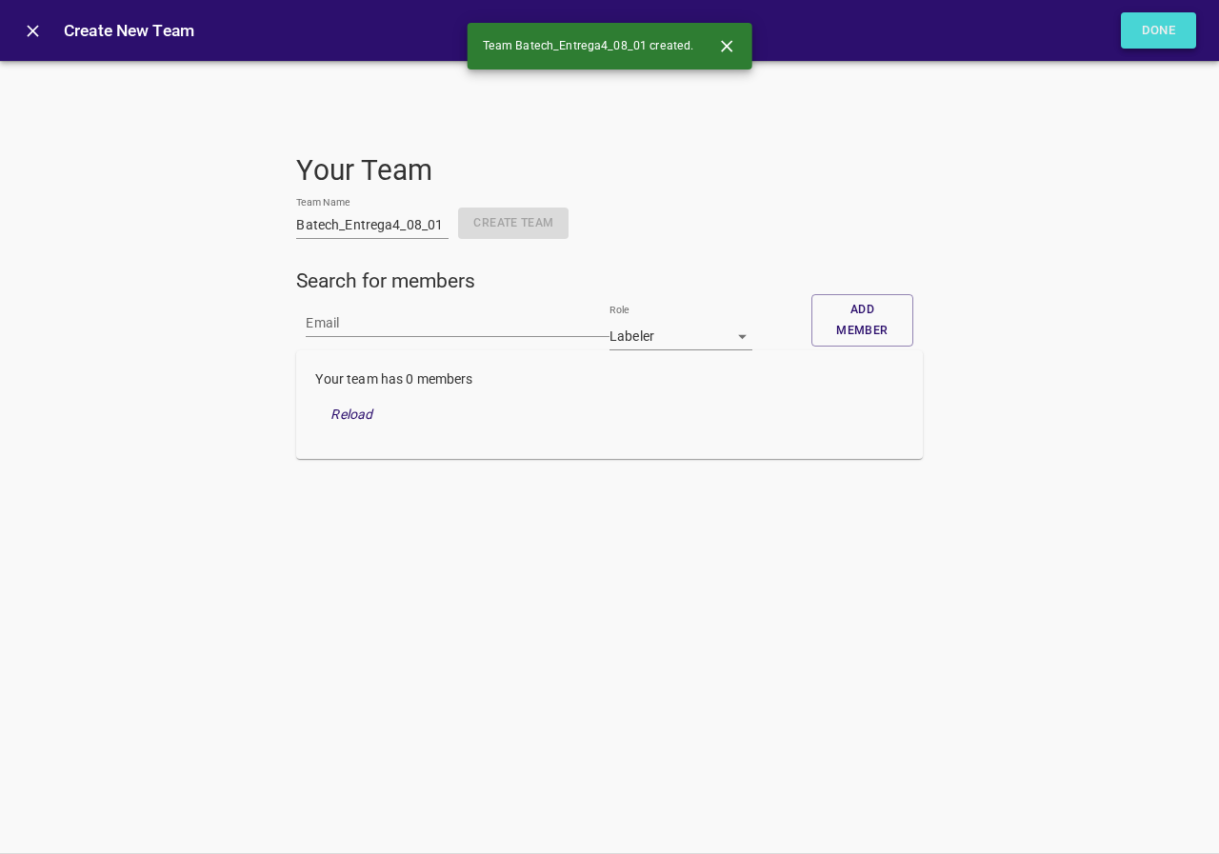
click at [1194, 34] on button "Done" at bounding box center [1159, 30] width 76 height 37
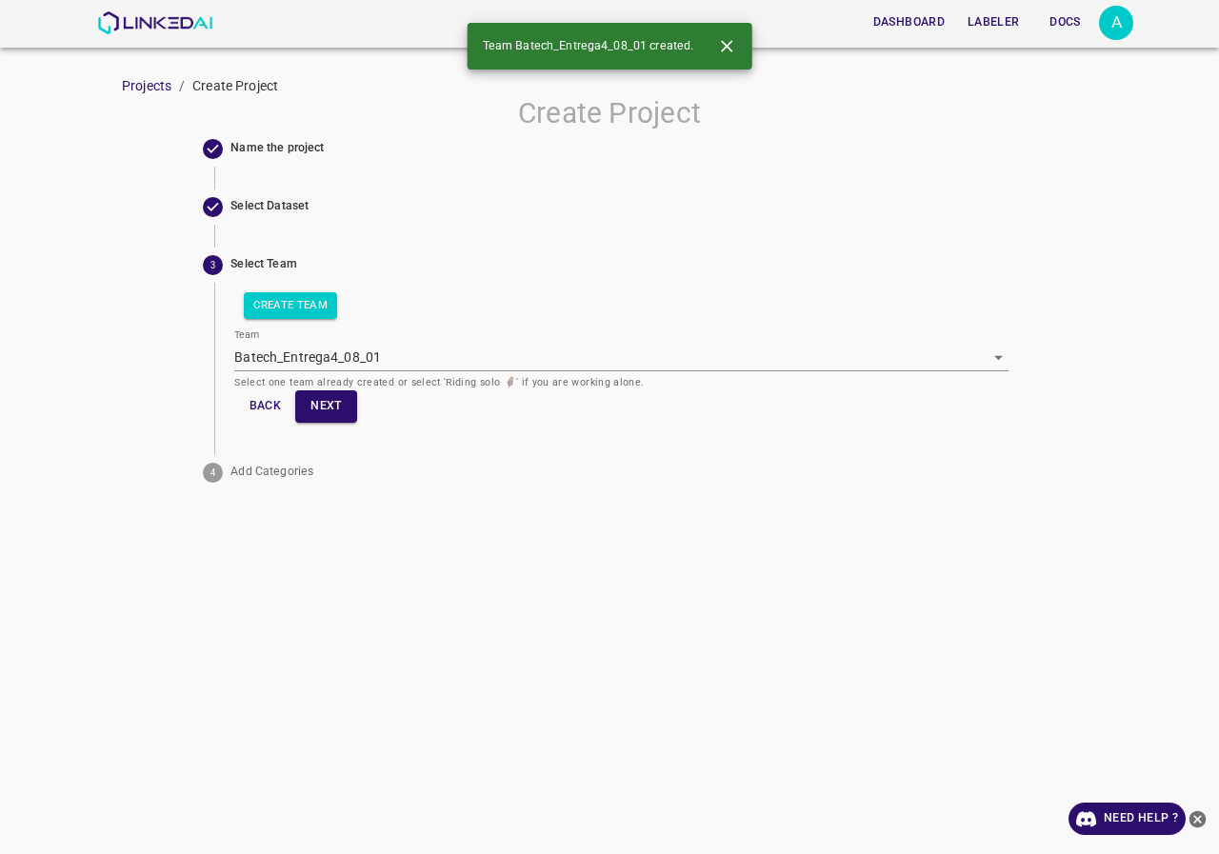
click at [326, 381] on p "Select one team already created or select 'Riding solo 🦸' if you are working al…" at bounding box center [620, 382] width 773 height 16
click at [325, 406] on button "Next" at bounding box center [325, 405] width 61 height 31
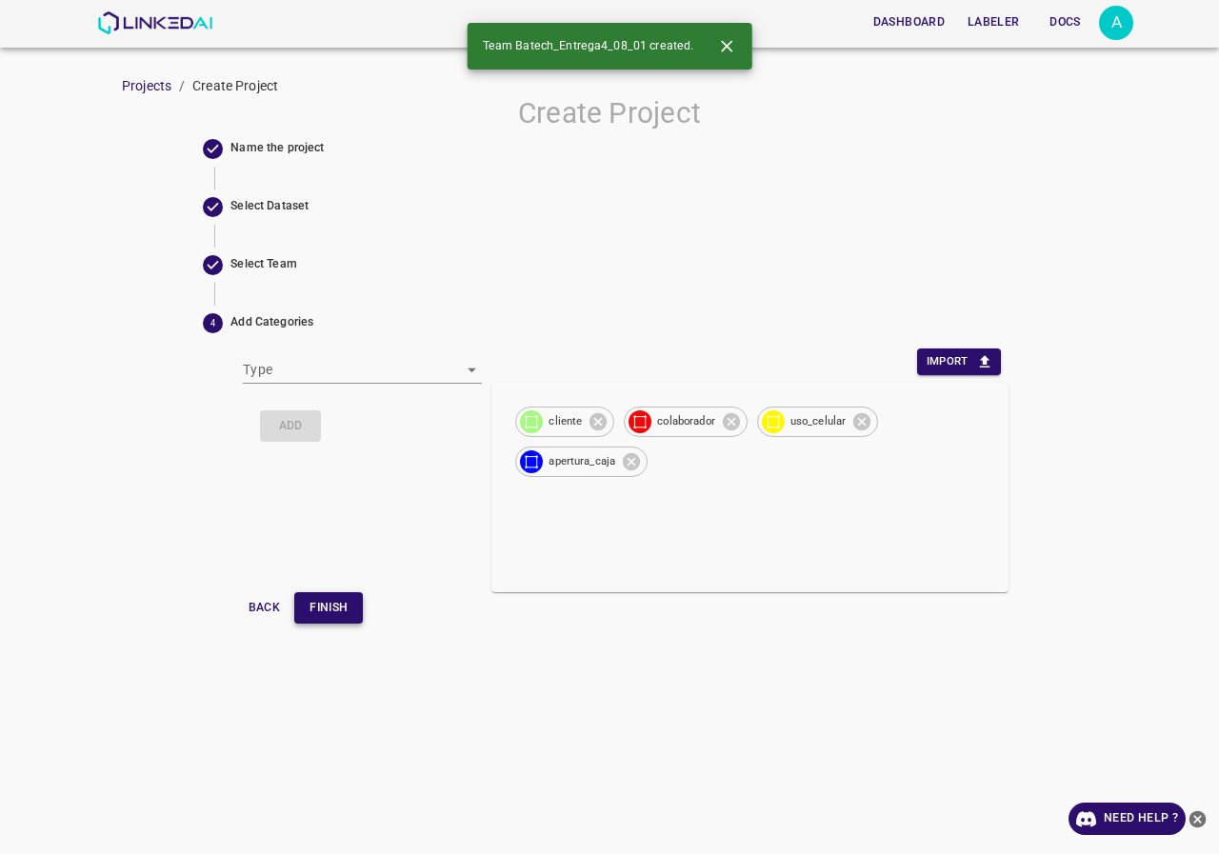
click at [345, 608] on button "Finish" at bounding box center [328, 607] width 69 height 31
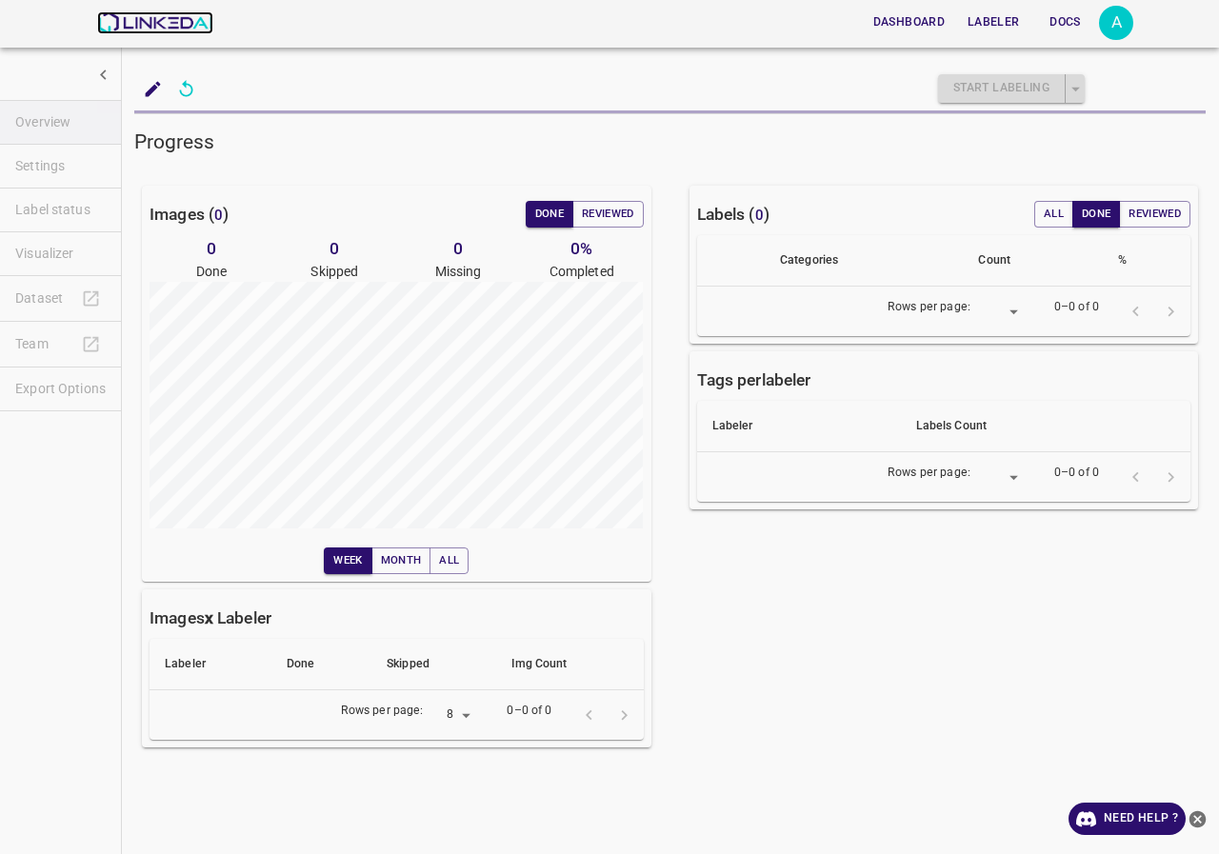
click at [153, 27] on img at bounding box center [154, 22] width 115 height 23
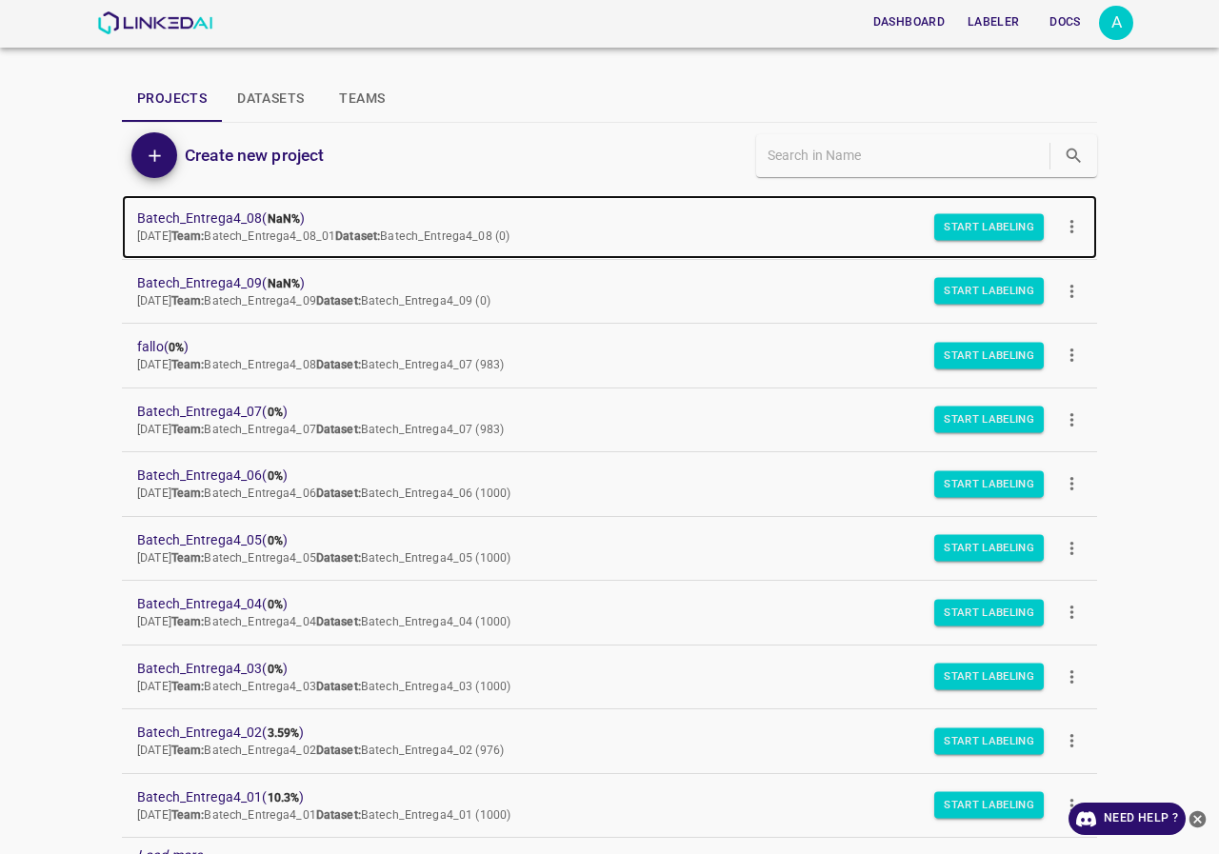
click at [218, 217] on span "Batech_Entrega4_08 ( NaN% )" at bounding box center [594, 219] width 914 height 20
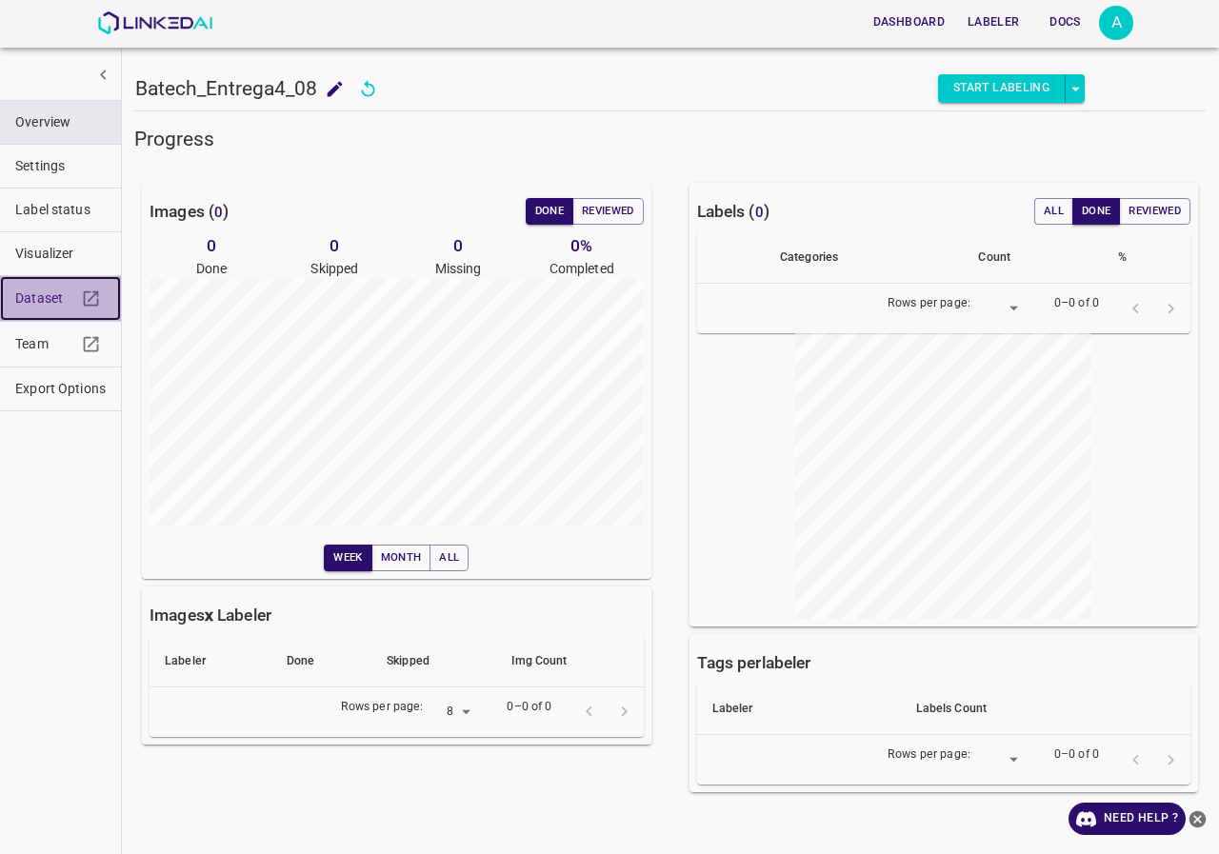
click at [39, 301] on span "Dataset" at bounding box center [45, 298] width 61 height 20
click at [179, 16] on img at bounding box center [154, 22] width 115 height 23
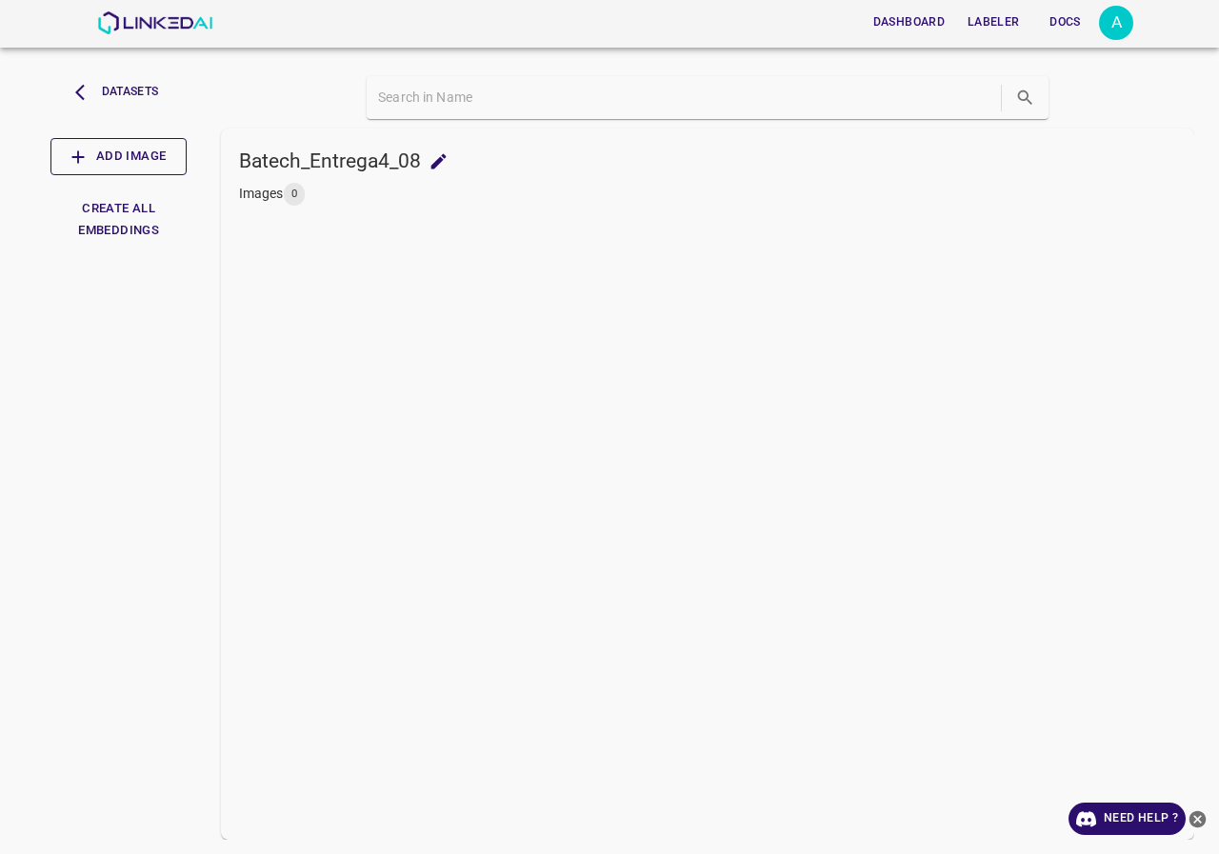
click at [169, 150] on button "Add Image" at bounding box center [118, 156] width 136 height 37
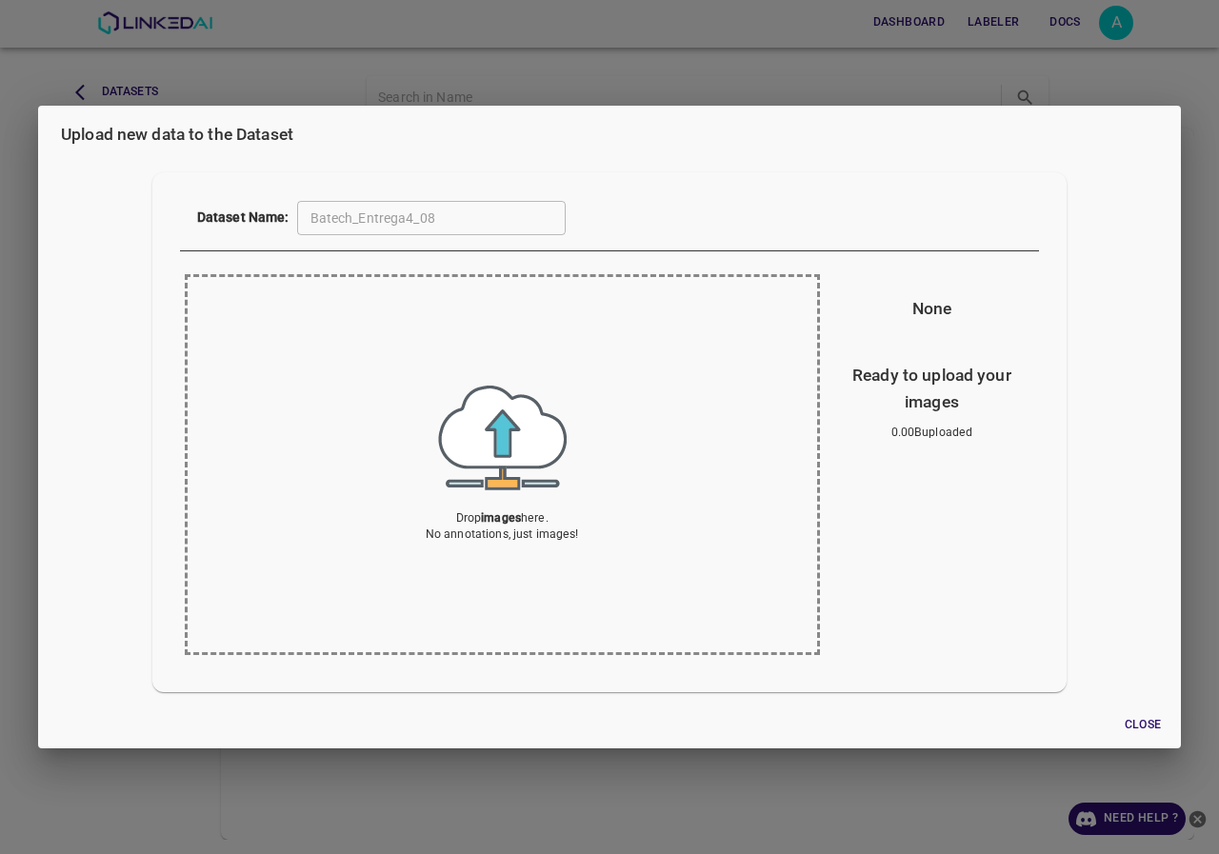
click at [482, 510] on p "Drop images here. No annotations, just images!" at bounding box center [502, 526] width 153 height 33
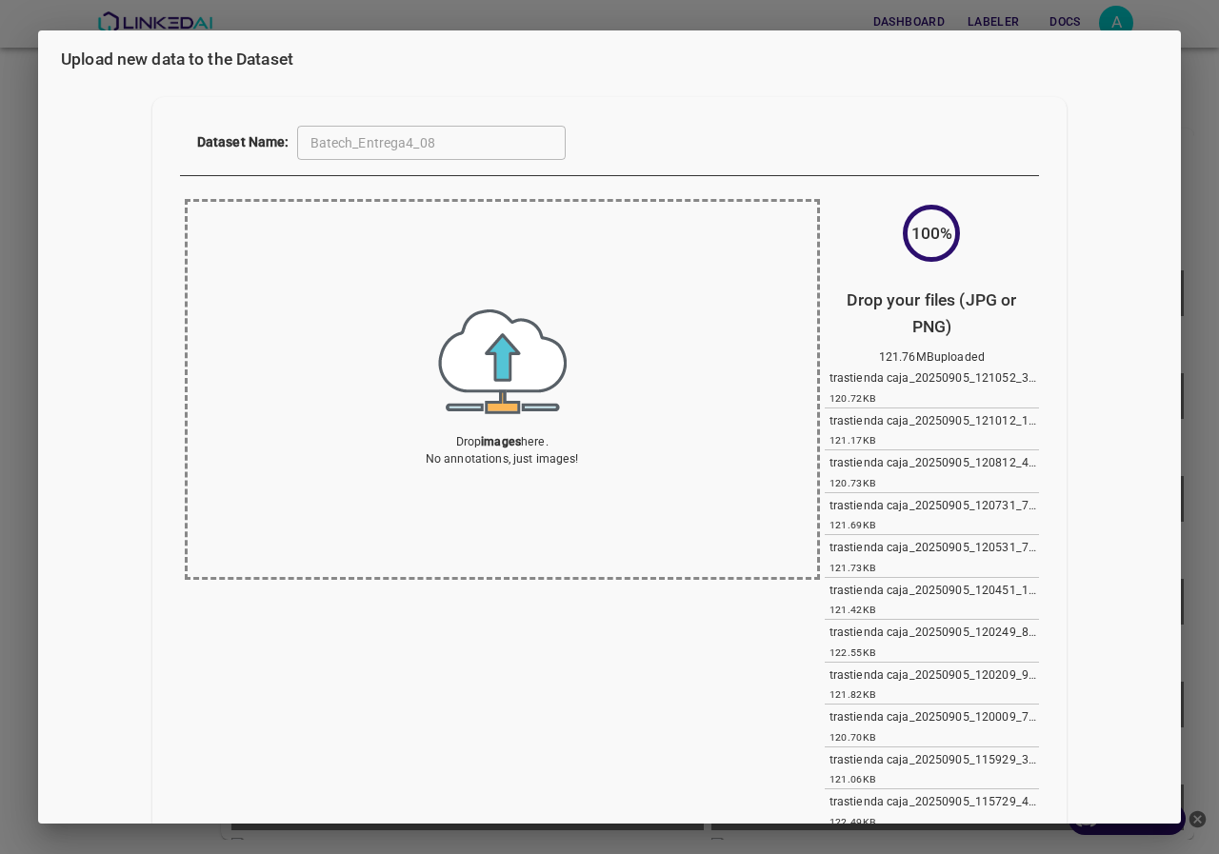
click at [0, 412] on div "Upload new data to the Dataset Dataset Name: Batech_Entrega4_08 ​ Drop images h…" at bounding box center [609, 427] width 1219 height 854
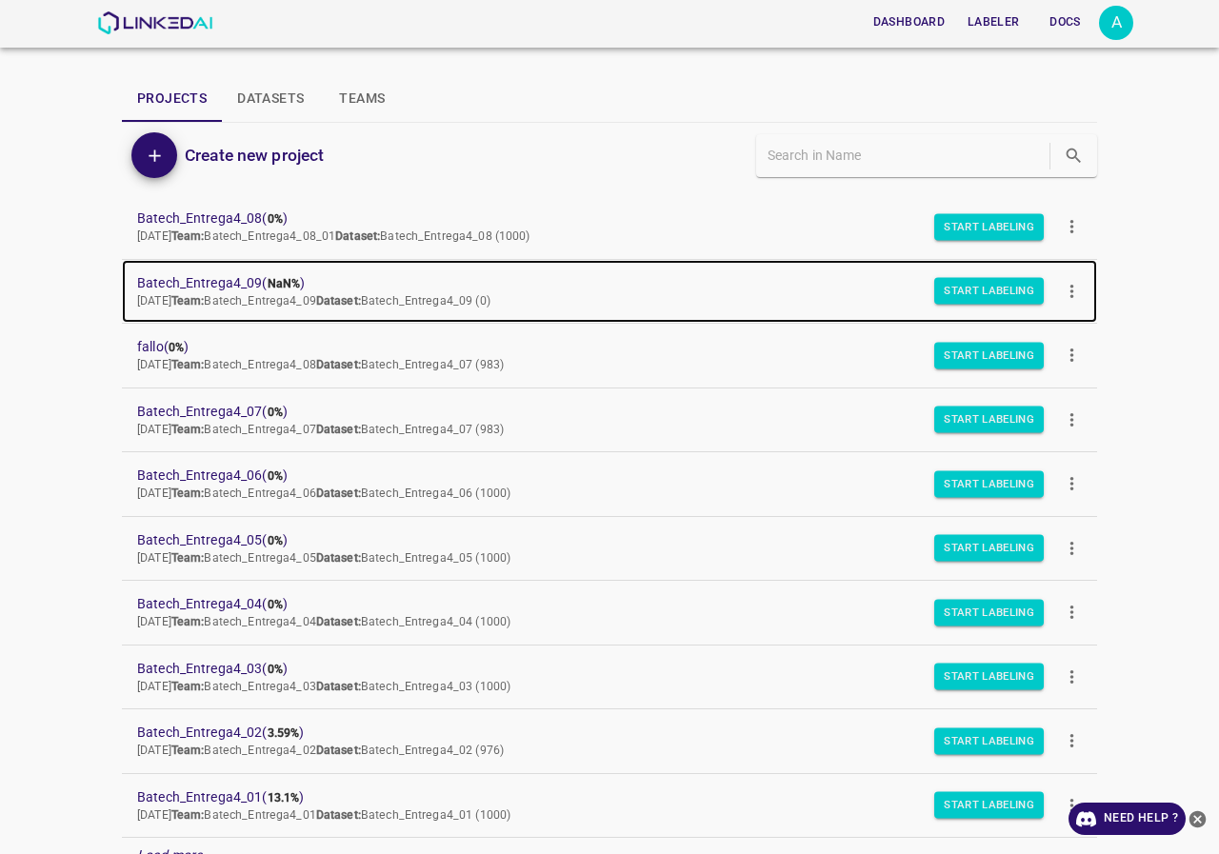
click at [233, 273] on span "Batech_Entrega4_09 ( NaN% )" at bounding box center [594, 283] width 914 height 20
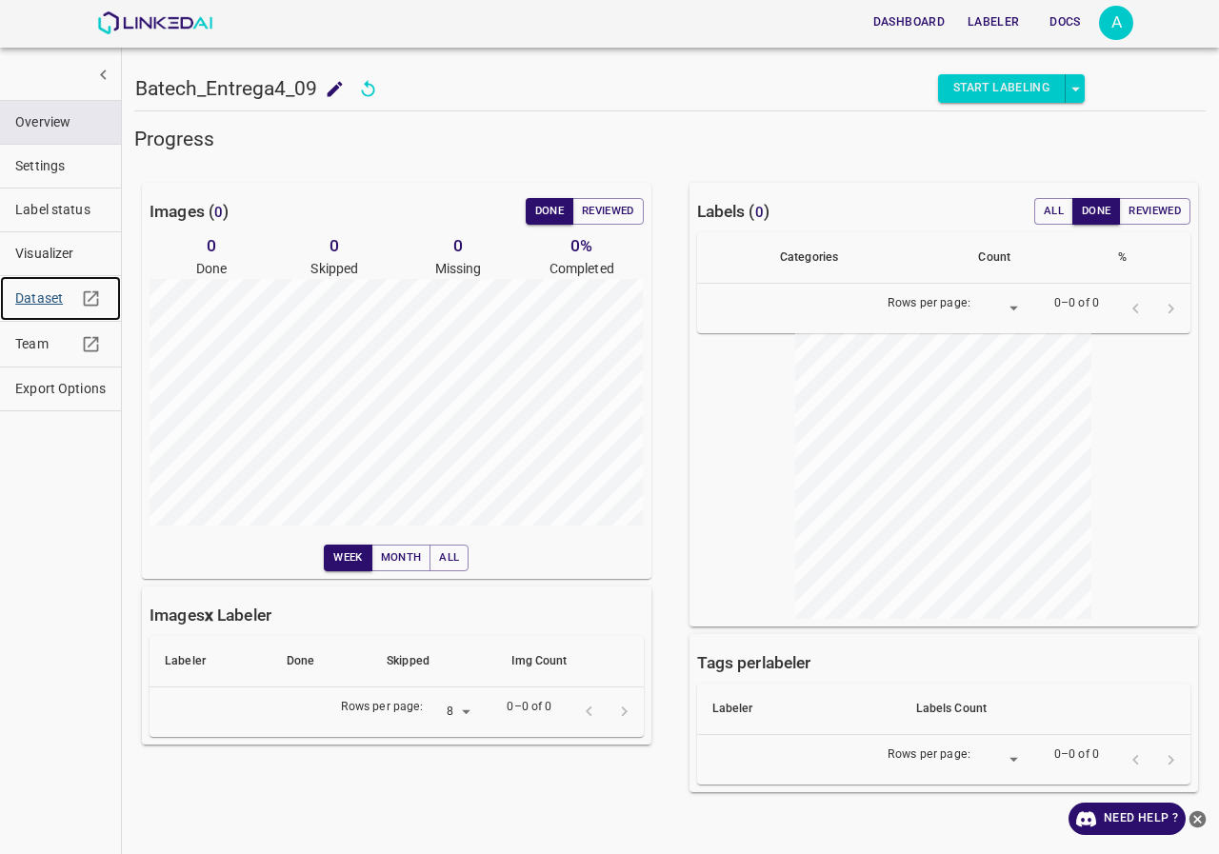
click at [49, 298] on span "Dataset" at bounding box center [45, 298] width 61 height 20
click at [166, 31] on img at bounding box center [154, 22] width 115 height 23
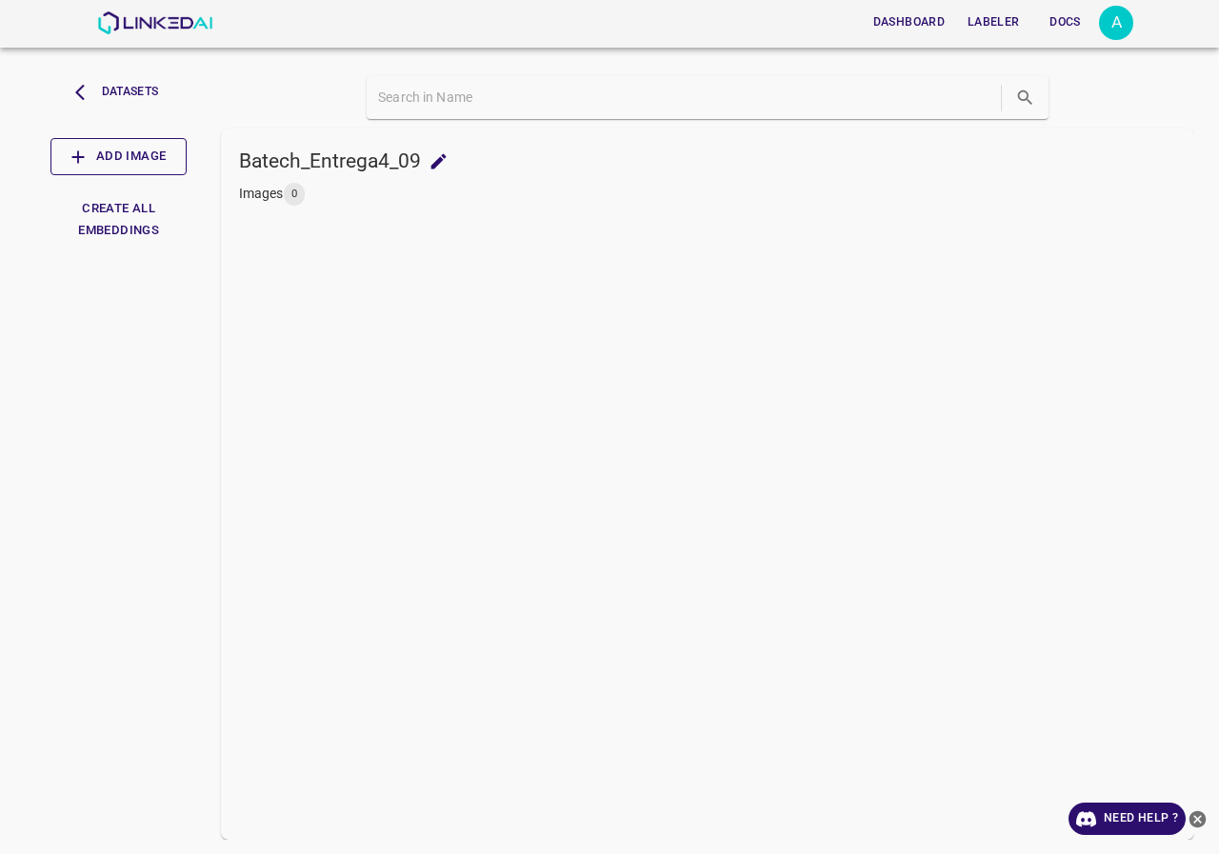
click at [98, 153] on button "Add Image" at bounding box center [118, 156] width 136 height 37
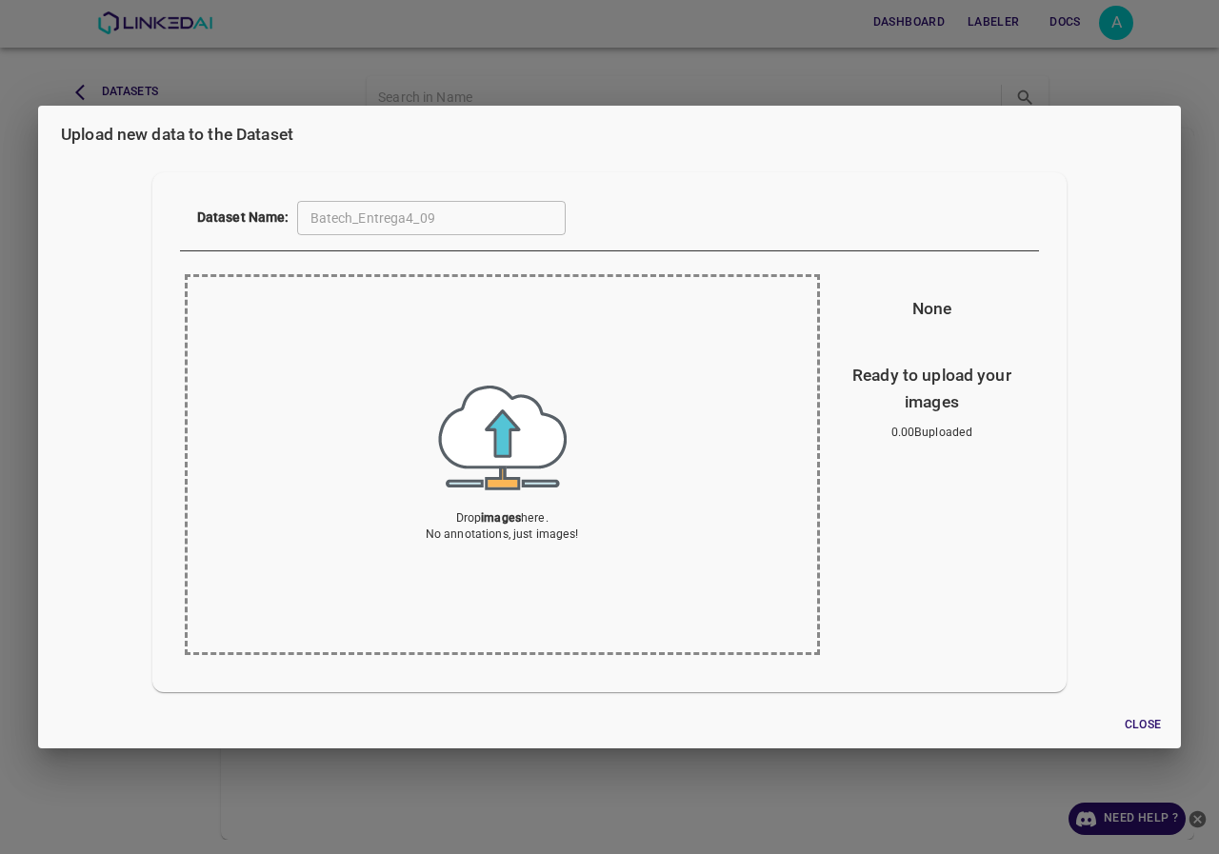
click at [483, 418] on img at bounding box center [502, 438] width 129 height 105
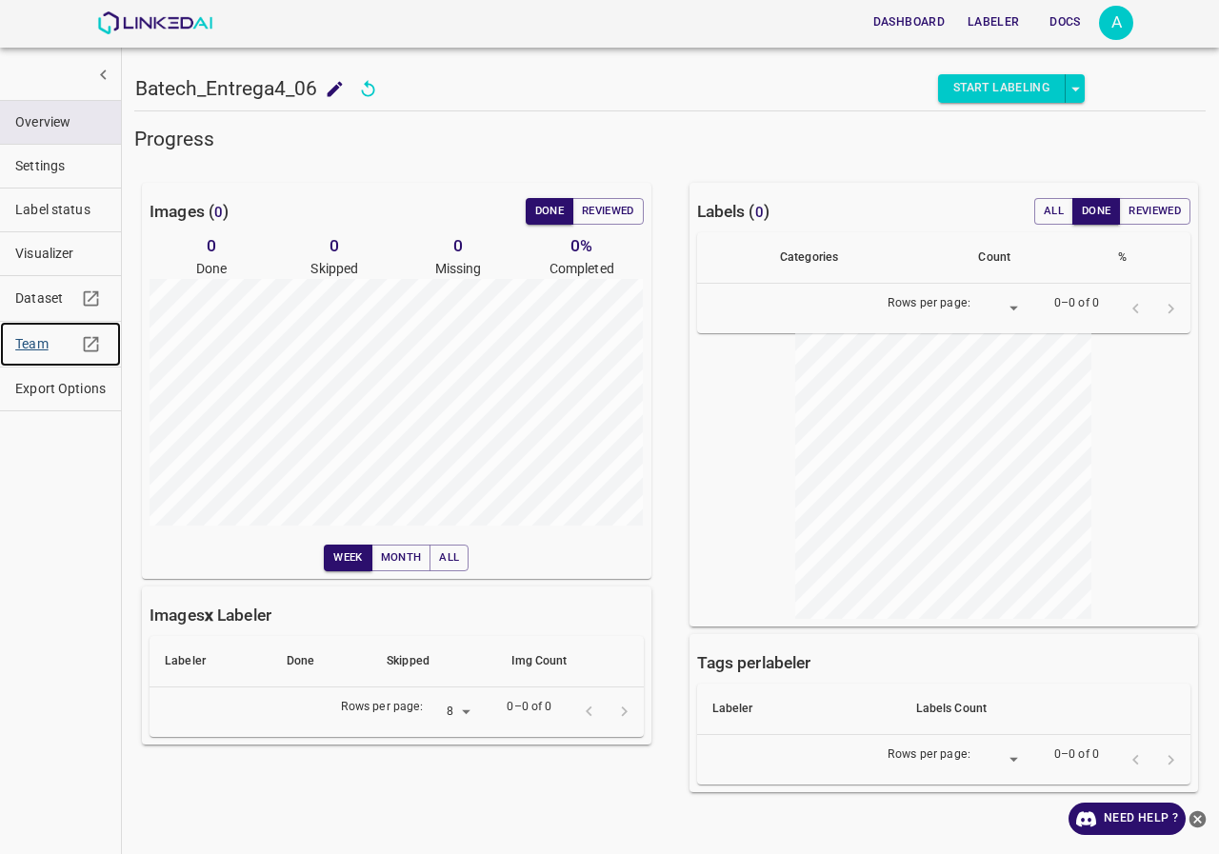
click at [31, 343] on span "Team" at bounding box center [45, 344] width 61 height 20
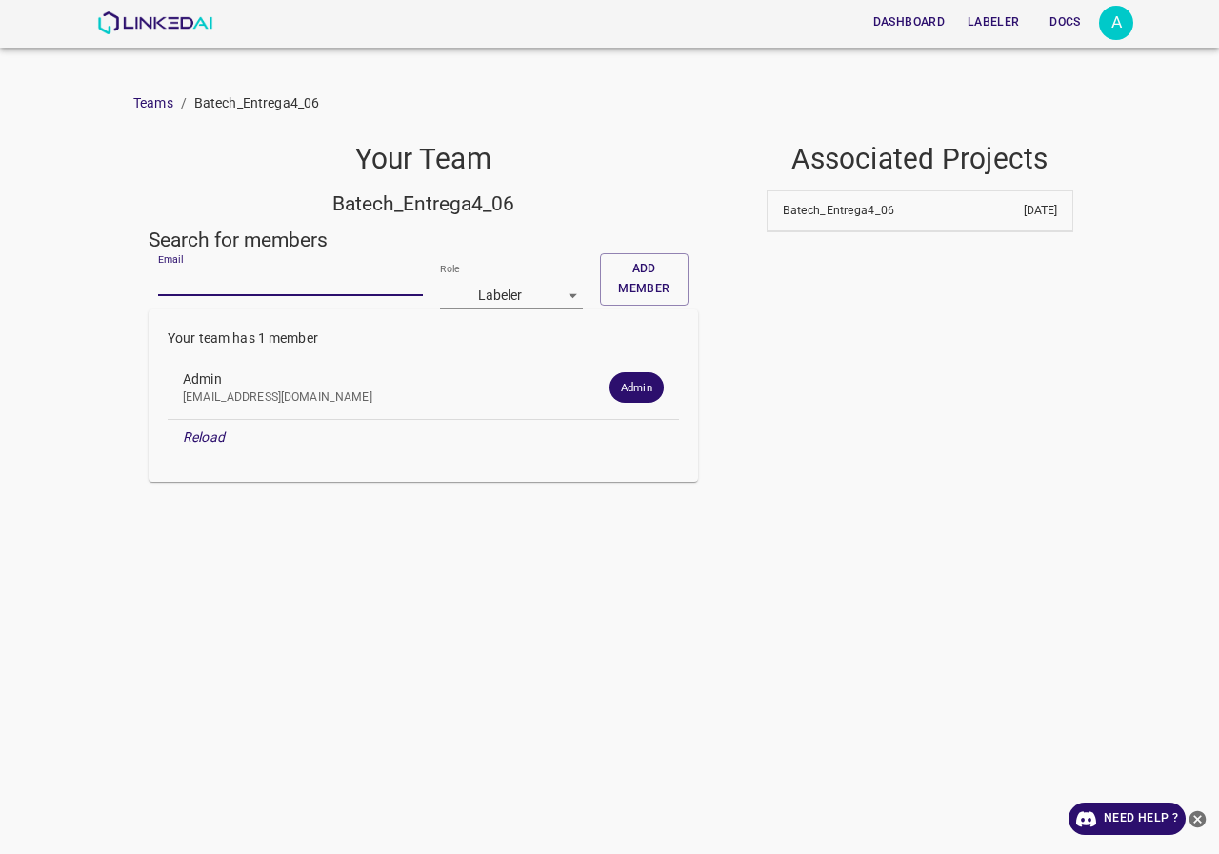
click at [268, 282] on input "Email" at bounding box center [290, 282] width 265 height 28
type input "despaca@gmail.com"
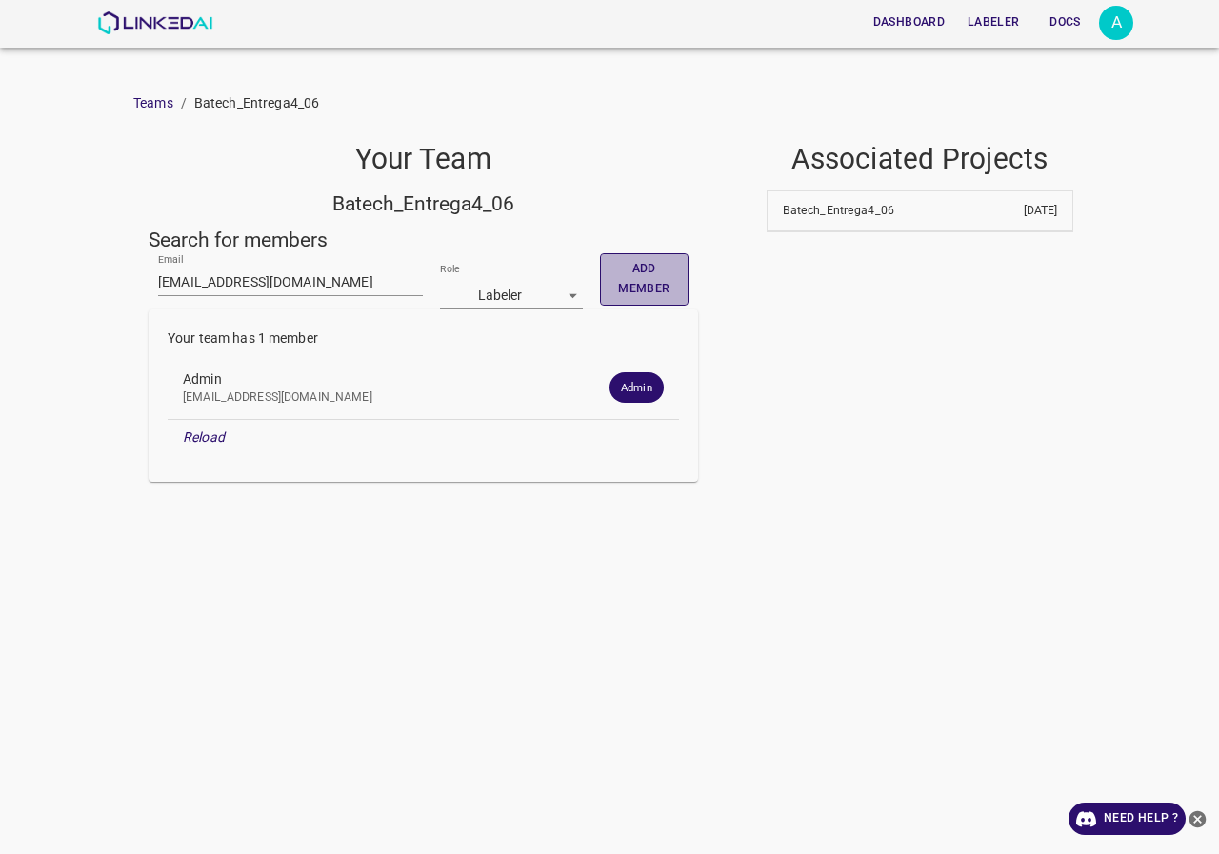
click at [653, 283] on button "Add member" at bounding box center [644, 279] width 89 height 52
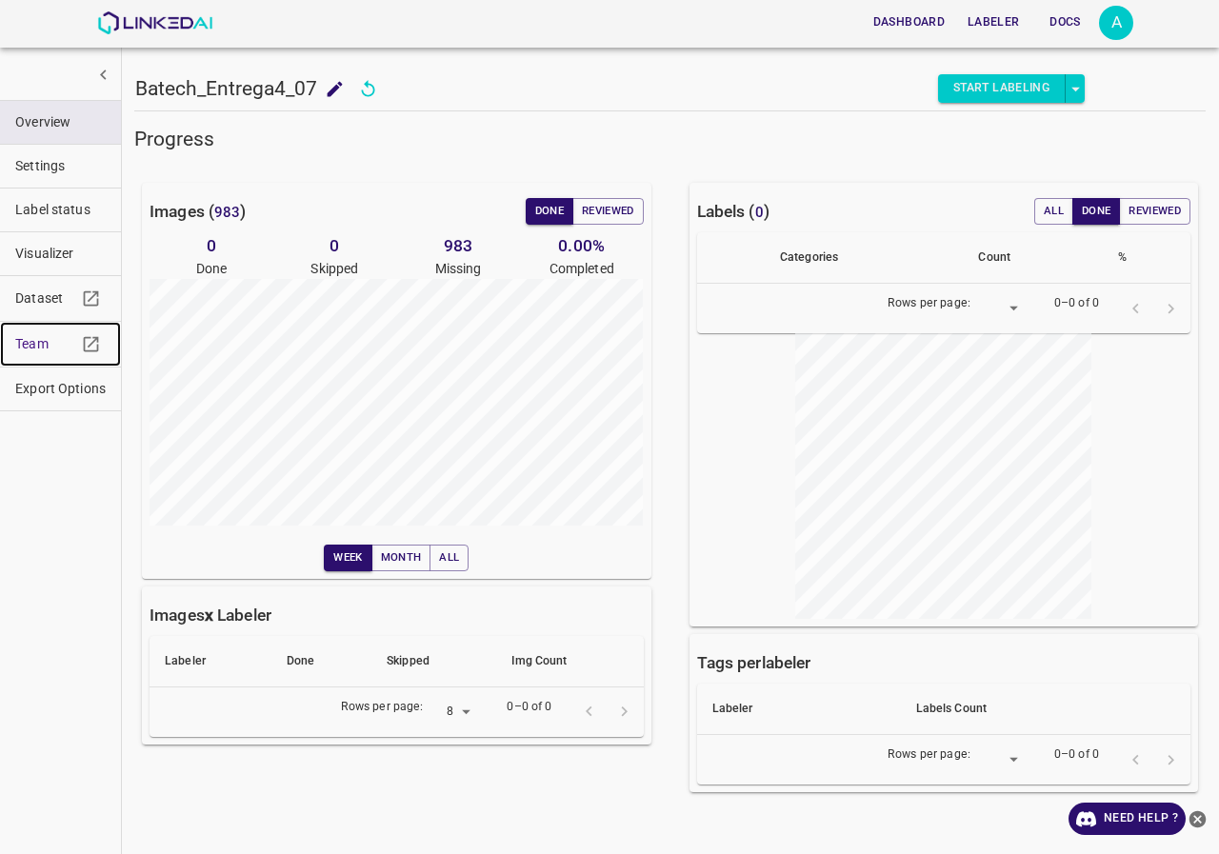
click at [29, 343] on span "Team" at bounding box center [45, 344] width 61 height 20
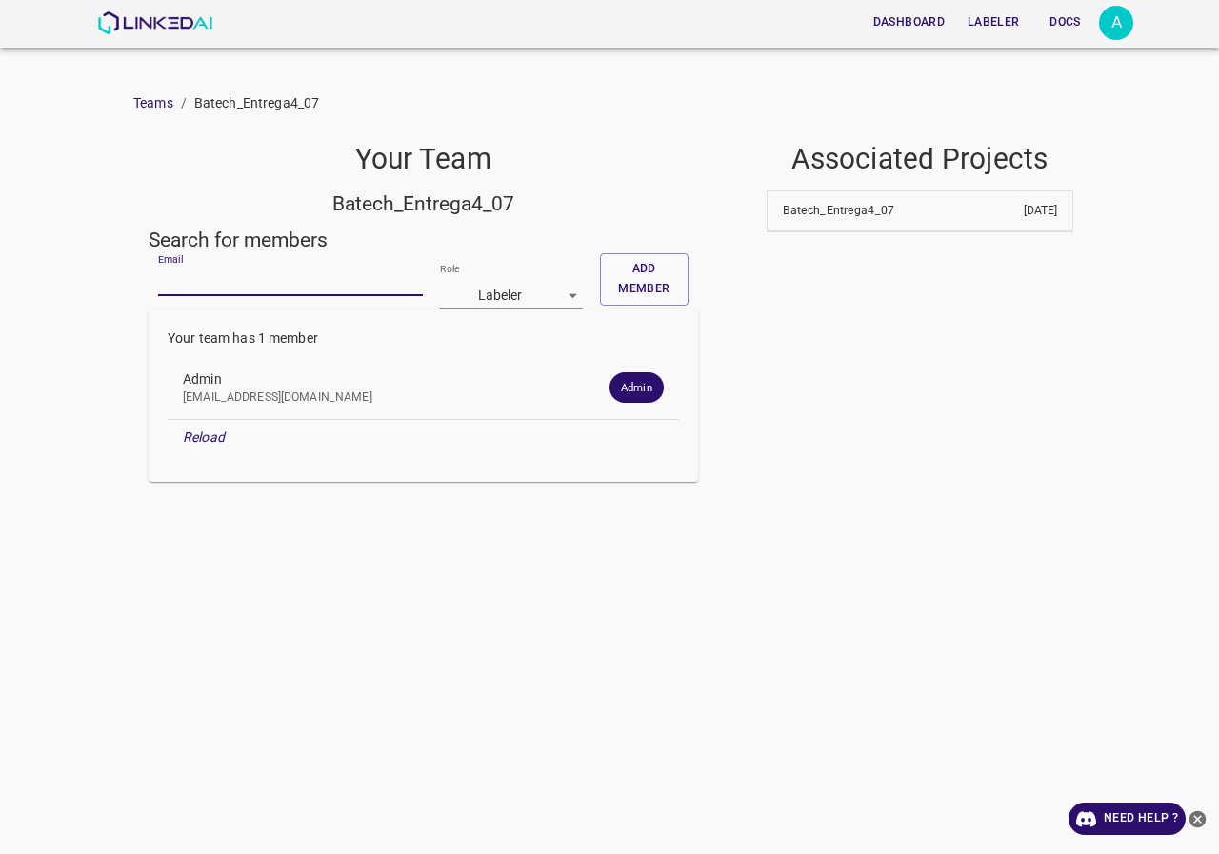
click at [230, 291] on input "Email" at bounding box center [290, 282] width 265 height 28
paste input "[EMAIL_ADDRESS][DOMAIN_NAME]"
type input "[EMAIL_ADDRESS][DOMAIN_NAME]"
click at [643, 294] on button "Add member" at bounding box center [644, 279] width 89 height 52
